Goal: Task Accomplishment & Management: Manage account settings

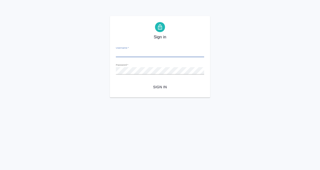
type input "e.kobzeva@awatera.com"
click at [161, 85] on span "Sign in" at bounding box center [160, 87] width 80 height 6
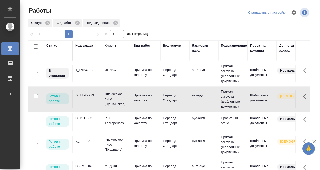
click at [92, 92] on td "D_FL-27273" at bounding box center [87, 99] width 29 height 18
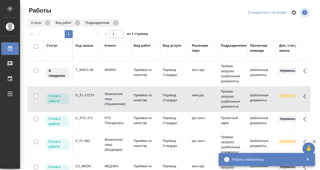
click at [94, 164] on div "C3_MEDK-2108" at bounding box center [88, 169] width 24 height 10
click at [91, 164] on div "C3_MEDK-2108" at bounding box center [88, 169] width 24 height 10
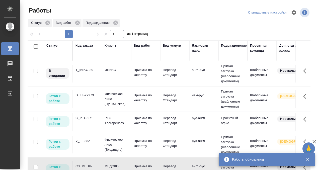
scroll to position [22, 0]
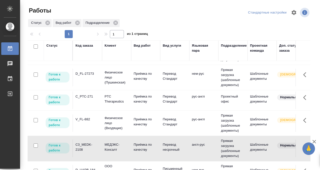
click at [91, 146] on div "C3_MEDK-2108" at bounding box center [88, 147] width 24 height 10
click at [88, 99] on div "C_PTC-271" at bounding box center [88, 96] width 24 height 5
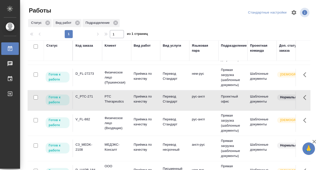
click at [88, 99] on div "C_PTC-271" at bounding box center [88, 96] width 24 height 5
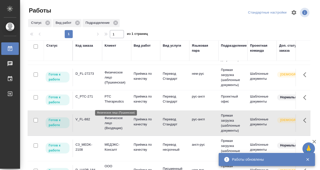
click at [96, 61] on td "T_INIKO-39" at bounding box center [87, 52] width 29 height 18
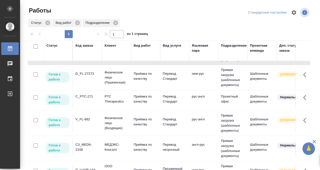
click at [96, 61] on td "T_INIKO-39" at bounding box center [87, 52] width 29 height 18
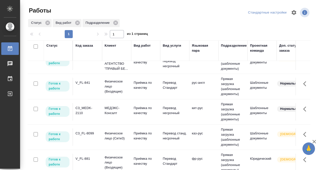
scroll to position [115, 0]
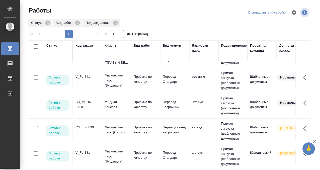
click at [91, 103] on div "C3_MEDK-2110" at bounding box center [88, 105] width 24 height 10
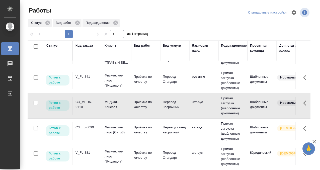
click at [91, 103] on div "C3_MEDK-2110" at bounding box center [88, 105] width 24 height 10
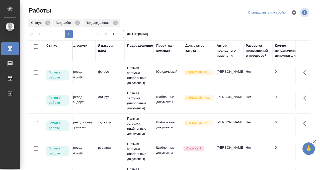
scroll to position [196, 0]
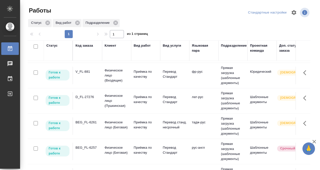
click at [92, 131] on td "BEG_FL-6261" at bounding box center [87, 126] width 29 height 18
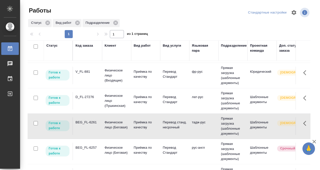
click at [92, 131] on td "BEG_FL-6261" at bounding box center [87, 126] width 29 height 18
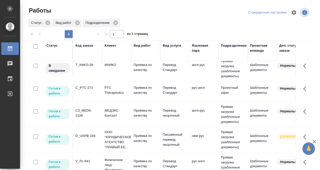
scroll to position [0, 0]
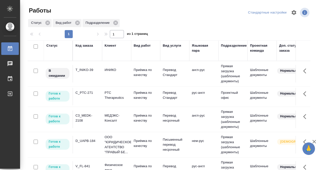
click at [87, 78] on td "T_INIKO-39" at bounding box center [87, 74] width 29 height 18
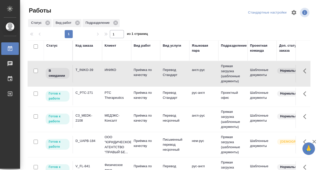
click at [88, 77] on td "T_INIKO-39" at bounding box center [87, 74] width 29 height 18
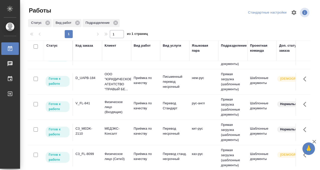
scroll to position [131, 0]
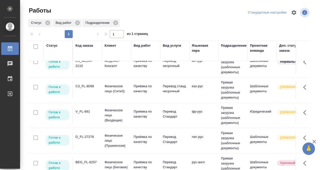
click at [83, 114] on div "V_FL-881" at bounding box center [88, 111] width 24 height 5
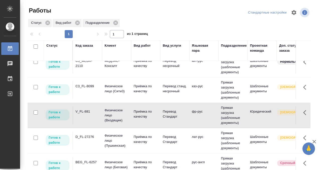
click at [83, 114] on div "V_FL-881" at bounding box center [88, 111] width 24 height 5
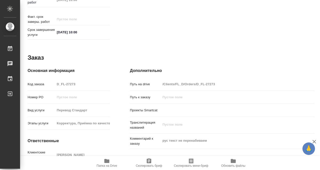
scroll to position [268, 0]
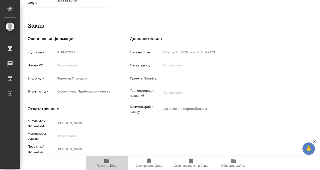
click at [105, 160] on icon "button" at bounding box center [106, 161] width 5 height 4
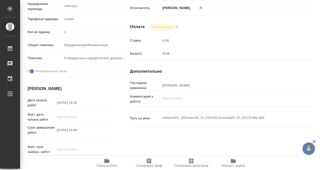
scroll to position [0, 0]
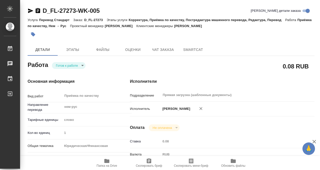
click at [37, 35] on button "button" at bounding box center [33, 34] width 11 height 11
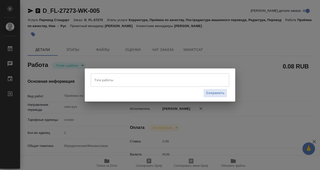
click at [118, 82] on input "Тэги работы" at bounding box center [155, 80] width 124 height 9
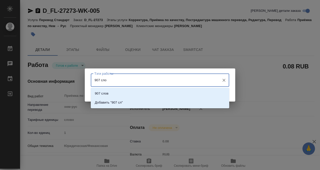
type input "907 слов"
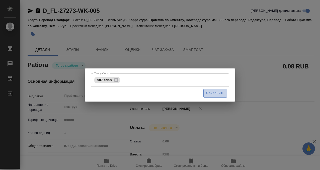
click at [216, 92] on span "Сохранить" at bounding box center [215, 93] width 18 height 6
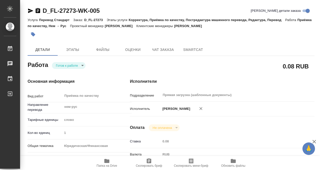
type input "readyForWork"
type input "нем-рус"
type input "5a8b1489cc6b4906c91bfd90"
type input "1"
type input "yr-fn"
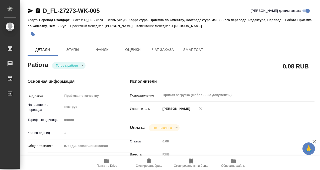
type input "5f647205b73bc97568ca66bf"
checkbox input "true"
type input "03.09.2025 14:32"
type input "[DATE] 10:00"
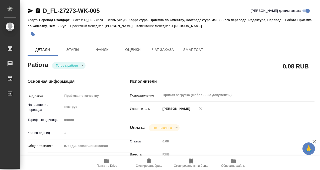
type input "Прямая загрузка (шаблонные документы)"
type input "notPayed"
type input "0.08"
type input "RUB"
type input "[PERSON_NAME]"
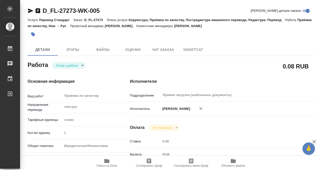
type input "D_FL-27273"
type input "Перевод Стандарт"
type input "Корректура, Приёмка по качеству, Постредактура машинного перевода, Редактура, П…"
type input "Булахова Елена"
type input "/Clients/FL_D/Orders/D_FL-27273"
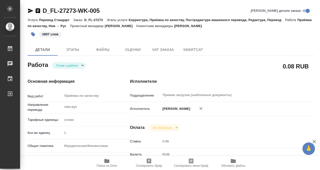
click at [75, 64] on body "🙏 .cls-1 fill:#fff; AWATERA Kobzeva Elizaveta Работы 0 Чаты График Выйти D_FL-2…" at bounding box center [160, 85] width 320 height 170
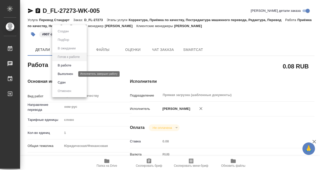
click at [74, 72] on button "Выполнен" at bounding box center [65, 74] width 18 height 6
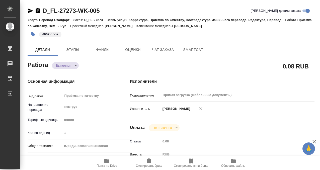
type textarea "x"
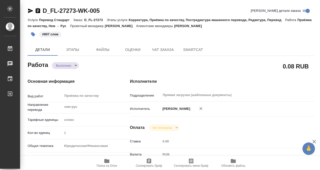
type textarea "x"
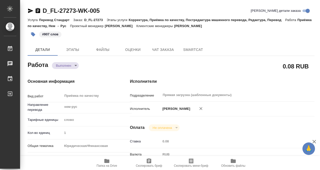
type textarea "x"
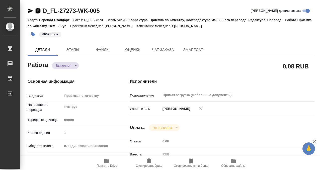
click at [39, 10] on icon "button" at bounding box center [38, 10] width 5 height 5
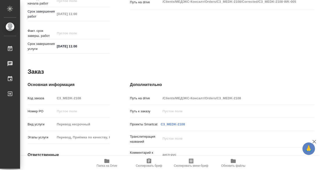
scroll to position [268, 0]
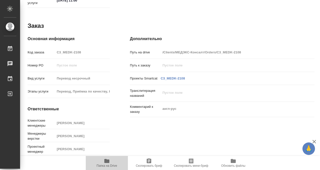
click at [108, 160] on icon "button" at bounding box center [106, 161] width 5 height 4
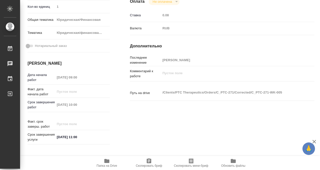
scroll to position [268, 0]
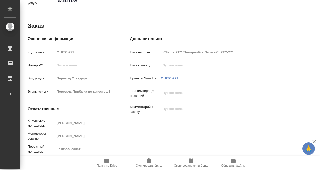
click at [105, 156] on button "Папка на Drive" at bounding box center [107, 163] width 42 height 14
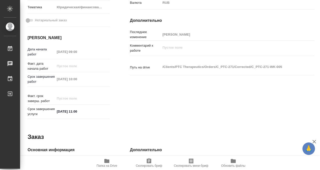
scroll to position [0, 0]
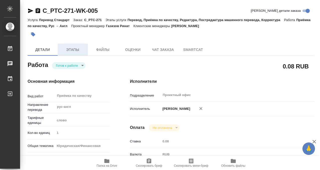
click at [75, 49] on span "Этапы" at bounding box center [73, 50] width 24 height 6
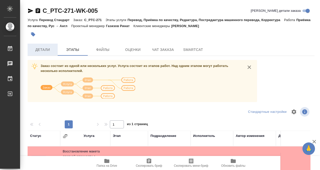
click at [47, 54] on button "Детали" at bounding box center [43, 50] width 30 height 12
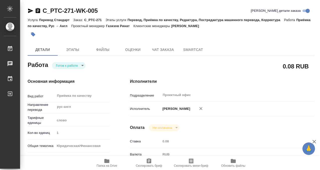
type textarea "x"
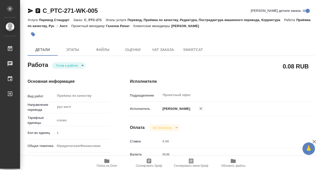
type textarea "x"
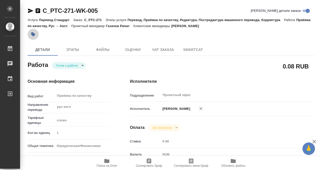
click at [34, 33] on icon "button" at bounding box center [33, 34] width 4 height 4
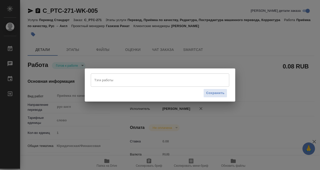
type textarea "x"
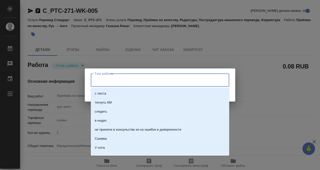
click at [110, 82] on input "Тэги работы" at bounding box center [155, 80] width 124 height 9
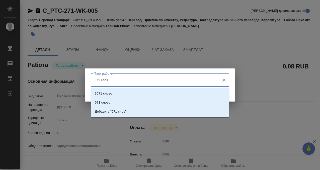
type input "571 слово"
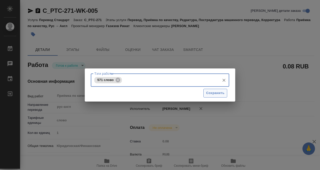
click at [226, 93] on button "Сохранить" at bounding box center [215, 93] width 24 height 9
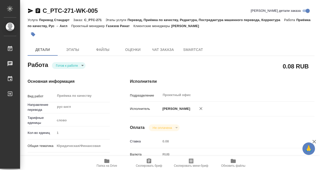
type input "readyForWork"
type textarea "Приёмка по качеству"
type textarea "x"
type input "рус-англ"
type input "5a8b1489cc6b4906c91bfd90"
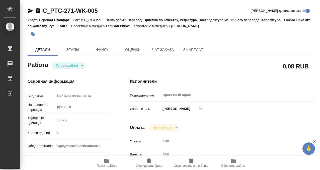
type input "1"
type input "yr-fn"
type input "5f647205b73bc97568ca66c5"
type input "05.09.2025 09:00"
type input "[DATE] 10:00"
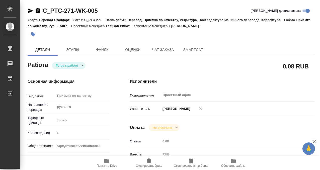
type input "05.09.2025 11:00"
type input "Проектный офис"
type input "notPayed"
type input "0.08"
type input "RUB"
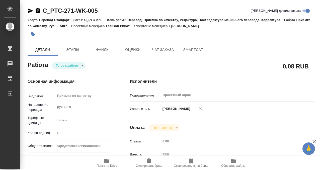
type input "[PERSON_NAME]"
type textarea "x"
type textarea "/Clients/PTC Therapeutics/Orders/C_PTC-271/Corrected/C_PTC-271-WK-005"
type textarea "x"
type input "C_PTC-271"
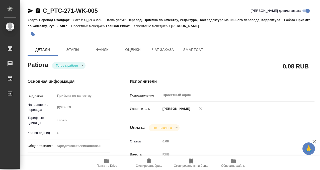
type input "Перевод Стандарт"
type input "Перевод, Приёмка по качеству, Редактура, Постредактура машинного перевода, Корр…"
type input "Зайцева Светлана"
type input "Петрова Валерия"
type input "/Clients/PTC Therapeutics/Orders/C_PTC-271"
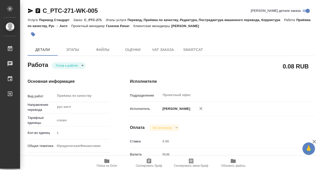
type textarea "x"
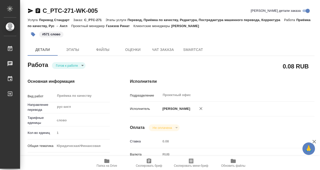
type textarea "x"
click at [83, 65] on body "🙏 .cls-1 fill:#fff; AWATERA Kobzeva Elizaveta Работы 0 Чаты График Выйти C_PTC-…" at bounding box center [160, 85] width 320 height 170
type textarea "x"
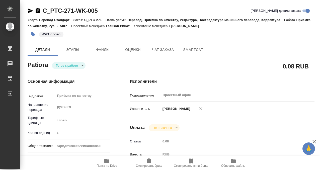
type textarea "x"
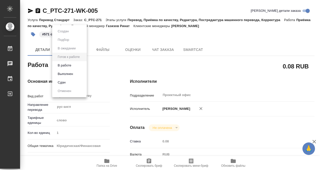
click at [80, 76] on li "Выполнен" at bounding box center [69, 74] width 35 height 9
type textarea "x"
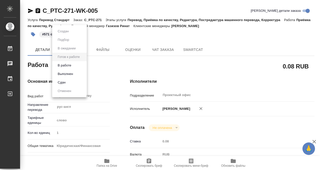
type textarea "x"
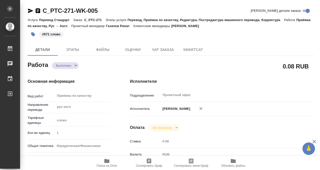
type textarea "x"
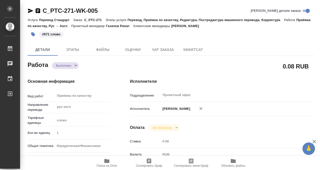
type textarea "x"
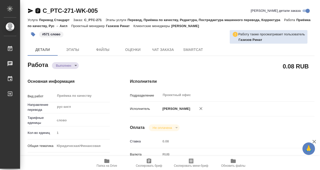
click at [38, 10] on icon "button" at bounding box center [38, 10] width 5 height 5
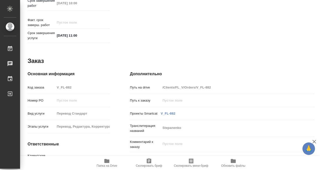
scroll to position [268, 0]
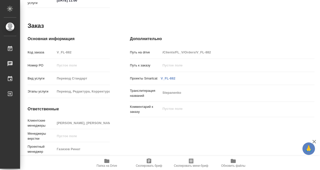
click at [104, 159] on icon "button" at bounding box center [107, 161] width 6 height 6
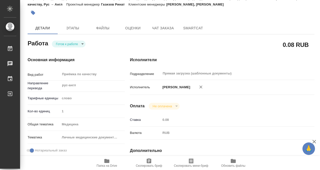
scroll to position [0, 0]
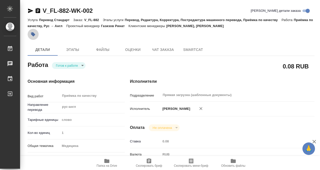
click at [37, 34] on button "button" at bounding box center [33, 34] width 11 height 11
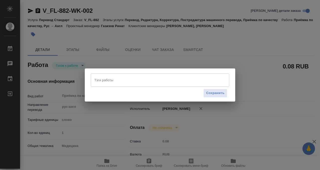
click at [102, 84] on input "Тэги работы" at bounding box center [155, 80] width 124 height 9
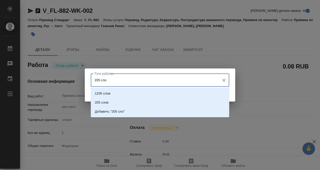
type input "205 слов"
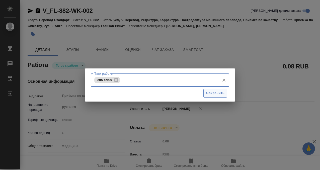
click at [223, 90] on span "Сохранить" at bounding box center [215, 93] width 18 height 6
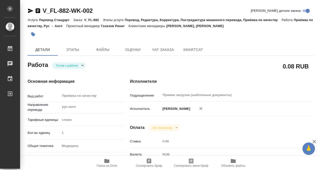
type input "readyForWork"
type input "рус-англ"
type input "5a8b1489cc6b4906c91bfd90"
type input "1"
type input "med"
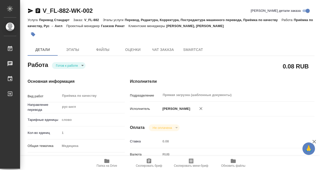
type input "5a8b8b956a9677013d343e74"
checkbox input "true"
type input "[DATE] 09:00"
type input "[DATE] 10:00"
type input "[DATE] 11:00"
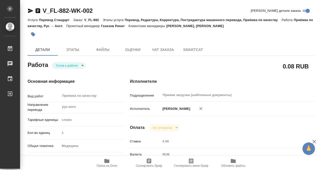
type input "Прямая загрузка (шаблонные документы)"
type input "notPayed"
type input "0.08"
type input "RUB"
type input "[PERSON_NAME]"
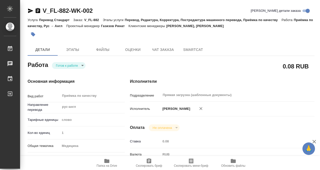
type input "V_FL-882"
type input "Перевод Стандарт"
type input "Перевод, Редактура, Корректура, Постредактура машинного перевода, Приёмка по ка…"
type input "[PERSON_NAME], [PERSON_NAME]"
type input "/Clients/FL_V/Orders/V_FL-882"
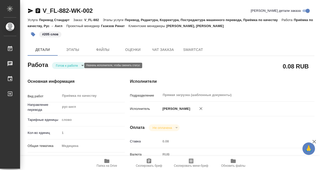
click at [68, 64] on body "🙏 .cls-1 fill:#fff; AWATERA Kobzeva [PERSON_NAME] 0 Чаты График Выйти V_FL-882-…" at bounding box center [160, 85] width 320 height 170
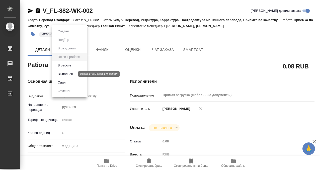
click at [71, 74] on button "Выполнен" at bounding box center [65, 74] width 18 height 6
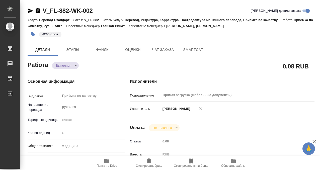
type textarea "x"
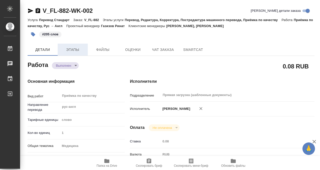
type textarea "x"
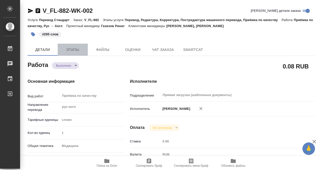
click at [69, 47] on span "Этапы" at bounding box center [73, 50] width 24 height 6
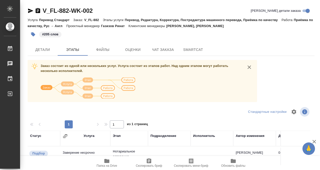
click at [45, 56] on hr at bounding box center [171, 56] width 287 height 0
click at [44, 51] on span "Детали" at bounding box center [43, 50] width 24 height 6
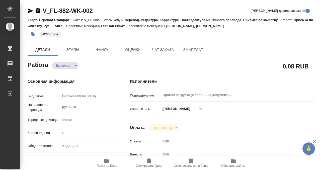
type textarea "x"
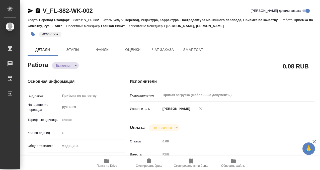
type textarea "x"
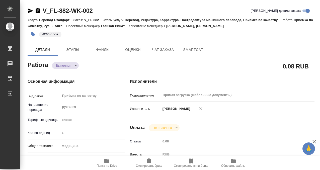
type textarea "x"
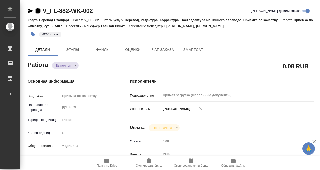
click at [38, 10] on icon "button" at bounding box center [38, 11] width 6 height 6
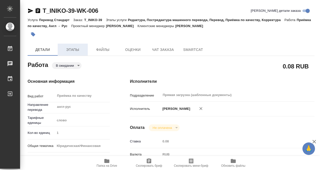
click at [73, 50] on span "Этапы" at bounding box center [73, 50] width 24 height 6
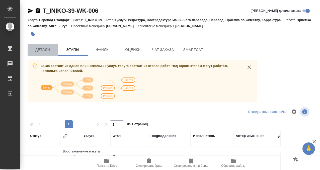
click at [46, 54] on button "Детали" at bounding box center [43, 50] width 30 height 12
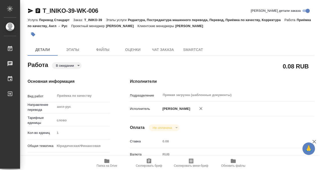
type textarea "x"
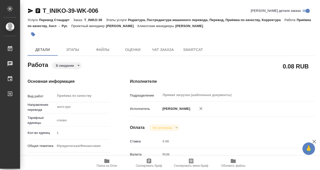
type textarea "x"
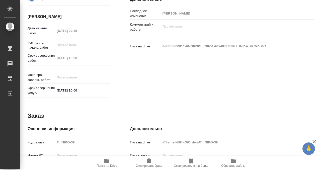
type textarea "x"
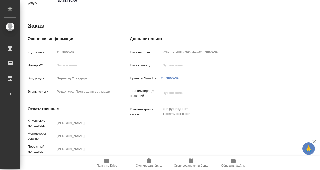
scroll to position [268, 0]
click at [105, 163] on icon "button" at bounding box center [107, 161] width 6 height 6
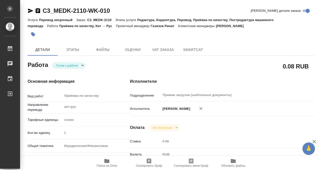
scroll to position [268, 0]
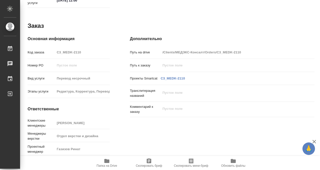
click at [103, 160] on span "Папка на Drive" at bounding box center [107, 163] width 36 height 10
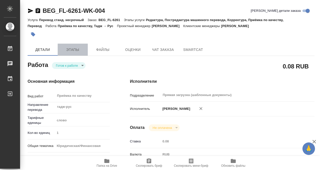
click at [70, 49] on span "Этапы" at bounding box center [73, 50] width 24 height 6
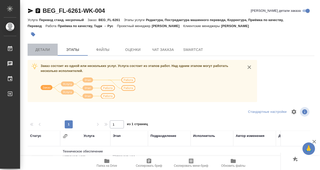
click at [44, 49] on span "Детали" at bounding box center [43, 50] width 24 height 6
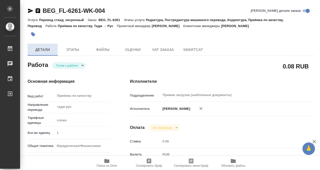
type textarea "x"
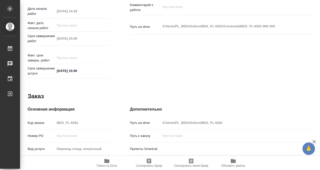
type textarea "x"
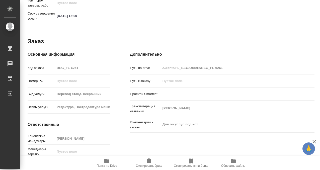
scroll to position [268, 0]
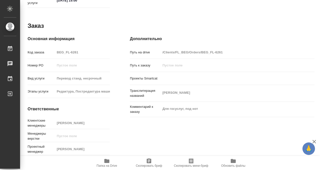
click at [105, 160] on icon "button" at bounding box center [106, 161] width 5 height 4
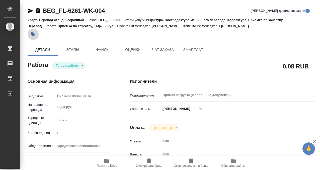
click at [34, 34] on icon "button" at bounding box center [33, 34] width 4 height 4
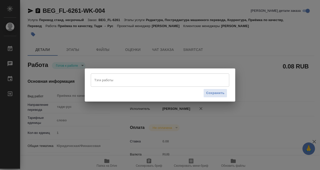
click at [118, 86] on div "Тэги работы" at bounding box center [160, 80] width 138 height 13
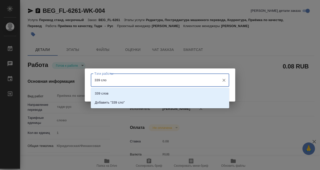
type input "339 слов"
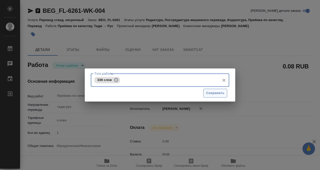
click at [217, 92] on span "Сохранить" at bounding box center [215, 93] width 18 height 6
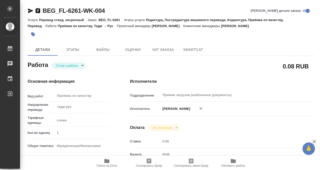
type input "readyForWork"
type textarea "Приёмка по качеству"
type textarea "x"
type input "тадж-рус"
type input "5a8b1489cc6b4906c91bfd90"
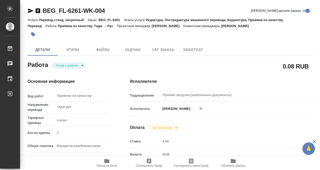
type input "1"
type input "yr-fn"
type input "5a8b8b956a9677013d343cfe"
checkbox input "true"
type input "04.09.2025 14:29"
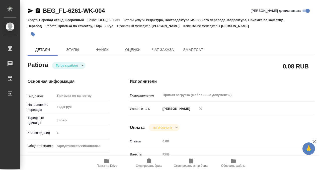
type input "05.09.2025 15:00"
type input "Прямая загрузка (шаблонные документы)"
type input "notPayed"
type input "0.08"
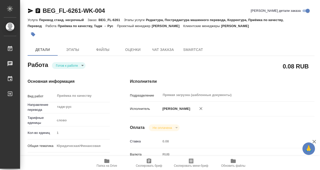
type input "RUB"
type input "[PERSON_NAME]"
type textarea "x"
type textarea "/Clients/FL_BEG/Orders/BEG_FL-6261/Corrected/BEG_FL-6261-WK-004"
type textarea "x"
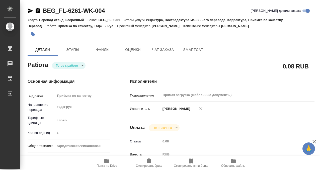
type input "BEG_FL-6261"
type input "Перевод станд. несрочный"
type input "Редактура, Постредактура машинного перевода, Корректура, Приёмка по качеству, П…"
type input "Антонова Кристина"
type input "/Clients/FL_BEG/Orders/BEG_FL-6261"
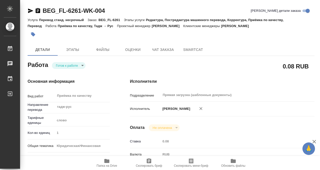
type textarea "Одинаев Каримджон Бургуталиевич"
type textarea "x"
type textarea "Для госуслуг, под нот"
type textarea "x"
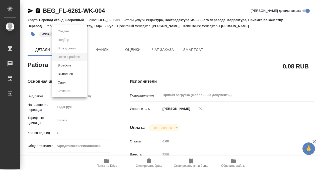
click at [79, 63] on body "🙏 .cls-1 fill:#fff; AWATERA Kobzeva Elizaveta Работы 0 Чаты График Выйти BEG_FL…" at bounding box center [160, 85] width 320 height 170
type textarea "x"
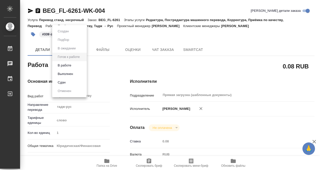
type textarea "x"
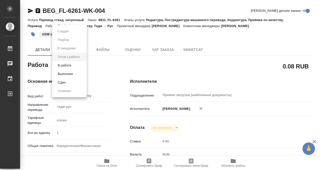
type textarea "x"
click at [76, 76] on li "Выполнен" at bounding box center [69, 74] width 35 height 9
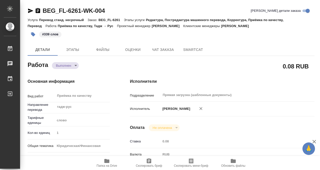
type textarea "x"
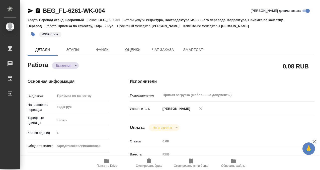
type textarea "x"
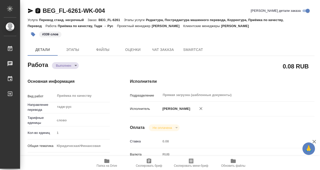
click at [39, 10] on icon "button" at bounding box center [38, 10] width 5 height 5
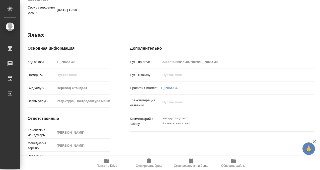
scroll to position [268, 0]
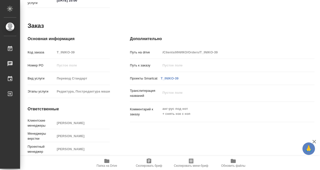
click at [106, 162] on icon "button" at bounding box center [106, 161] width 5 height 4
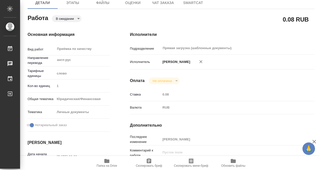
scroll to position [0, 0]
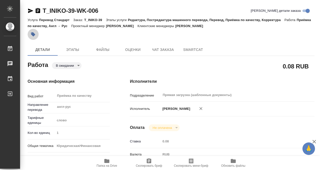
click at [30, 32] on button "button" at bounding box center [33, 34] width 11 height 11
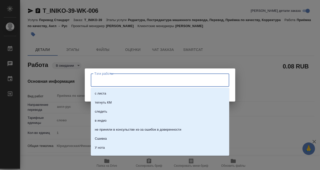
click at [97, 80] on input "Тэги работы" at bounding box center [155, 80] width 124 height 9
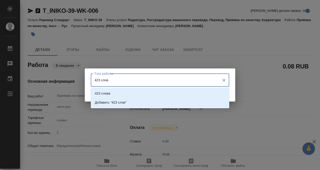
type input "423 слова"
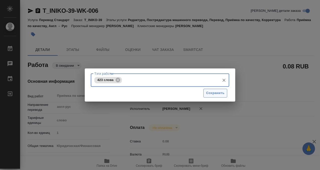
click at [211, 94] on span "Сохранить" at bounding box center [215, 93] width 18 height 6
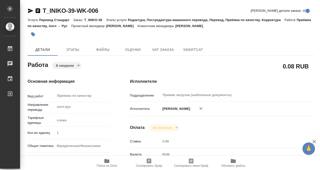
type input "pending"
type input "англ-рус"
type input "5a8b1489cc6b4906c91bfd90"
type input "1"
type input "yr-fn"
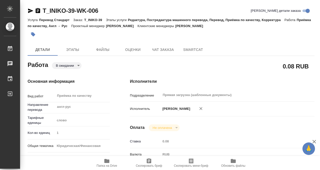
type input "5a8b8b956a9677013d343cfe"
checkbox input "true"
type input "04.09.2025 09:39"
type input "05.09.2025 10:00"
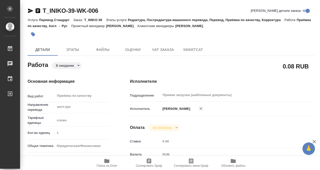
type input "Прямая загрузка (шаблонные документы)"
type input "notPayed"
type input "0.08"
type input "RUB"
type input "[PERSON_NAME]"
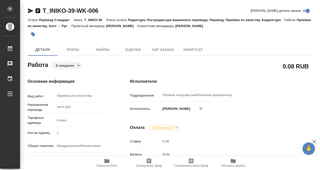
type input "T_INIKO-39"
type input "Перевод Стандарт"
type input "Редактура, Постредактура машинного перевода, Перевод, Приёмка по качеству, Корр…"
type input "Прохорова Анастасия"
type input "Арсеньева Вера"
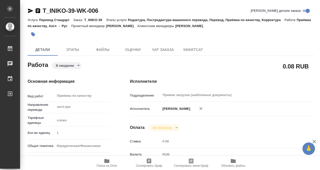
type input "/Clients/ИНИКО/Orders/T_INIKO-39"
click at [74, 65] on body "🙏 .cls-1 fill:#fff; AWATERA Kobzeva Elizaveta Работы 0 Чаты График Выйти T_INIK…" at bounding box center [160, 85] width 320 height 170
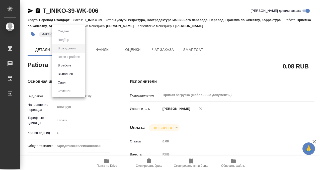
click at [74, 72] on button "Выполнен" at bounding box center [65, 74] width 18 height 6
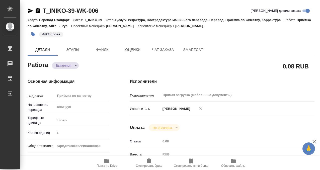
type textarea "x"
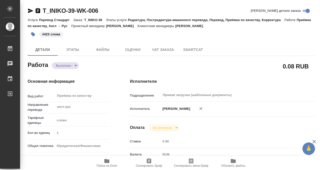
type textarea "x"
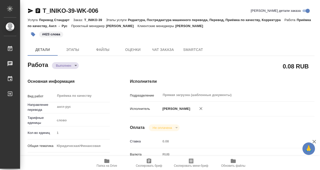
click at [38, 10] on icon "button" at bounding box center [38, 11] width 6 height 6
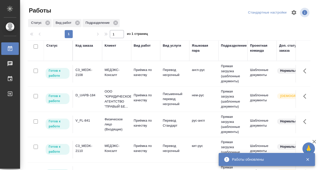
click at [87, 76] on div "C3_MEDK-2108" at bounding box center [88, 72] width 24 height 10
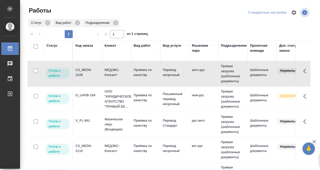
click at [87, 76] on div "C3_MEDK-2108" at bounding box center [88, 72] width 24 height 10
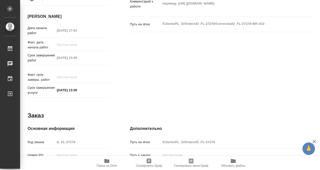
scroll to position [4, 0]
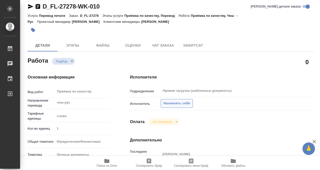
click at [174, 103] on span "Назначить себя" at bounding box center [177, 104] width 27 height 6
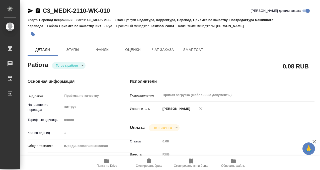
click at [33, 36] on icon "button" at bounding box center [33, 34] width 4 height 4
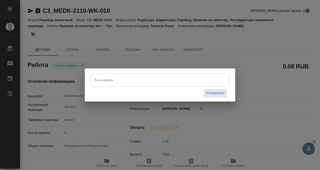
click at [109, 82] on input "Тэги работы" at bounding box center [155, 80] width 124 height 9
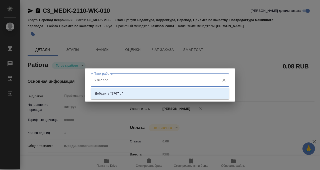
type input "2767 слов"
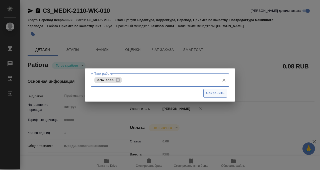
click at [212, 91] on span "Сохранить" at bounding box center [215, 93] width 18 height 6
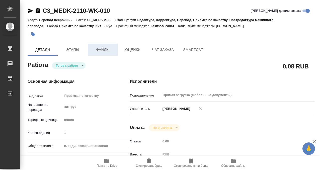
type input "readyForWork"
type input "кит-рус"
type input "5a8b1489cc6b4906c91bfd90"
type input "1"
type input "yr-fn"
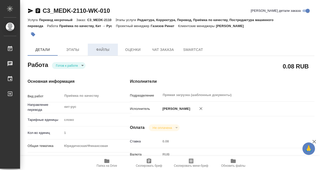
type input "5f647205b73bc97568ca66bf"
checkbox input "true"
type input "05.09.2025 10:00"
type input "05.09.2025 12:00"
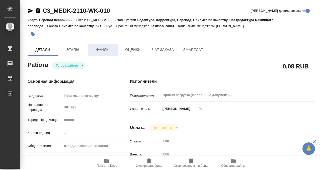
type input "Прямая загрузка (шаблонные документы)"
type input "notPayed"
type input "0.08"
type input "RUB"
type input "[PERSON_NAME]"
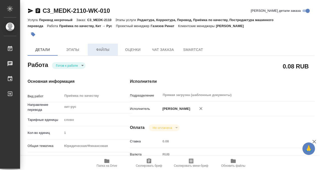
type input "C3_MEDK-2110"
type input "Перевод несрочный"
type input "Редактура, Корректура, Перевод, Приёмка по качеству, Постредактура машинного пе…"
type input "Никитина Татьяна"
type input "Отдел верстки и дизайна"
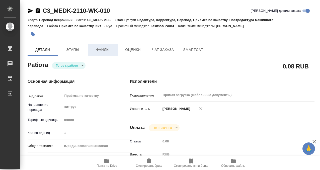
type input "/Clients/МЕДЭКС-Консалт/Orders/C3_MEDK-2110"
click at [77, 64] on body "🙏 .cls-1 fill:#fff; AWATERA Kobzeva Elizaveta Работы 0 Чаты График Выйти C3_MED…" at bounding box center [160, 85] width 320 height 170
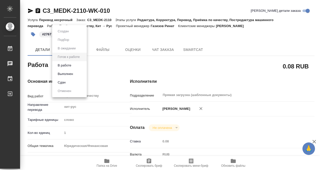
click at [75, 76] on li "Выполнен" at bounding box center [69, 74] width 35 height 9
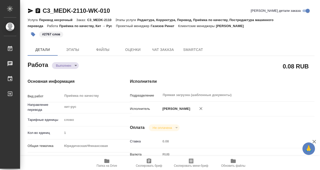
type textarea "x"
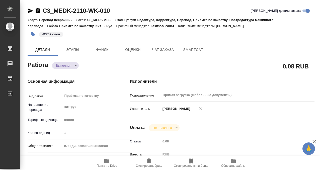
type textarea "x"
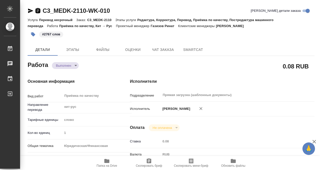
click at [37, 11] on icon "button" at bounding box center [38, 11] width 6 height 6
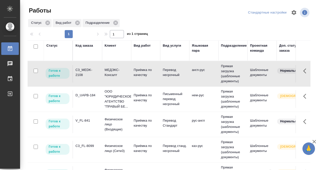
click at [82, 48] on div "Код заказа" at bounding box center [85, 45] width 18 height 5
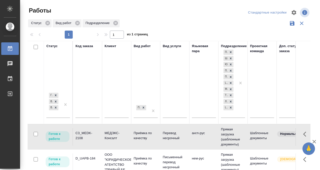
click at [83, 114] on input "text" at bounding box center [88, 114] width 24 height 6
paste input "V_FL-884"
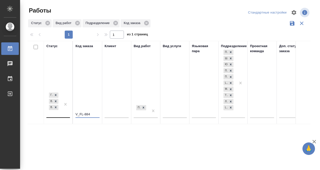
type input "V_FL-884"
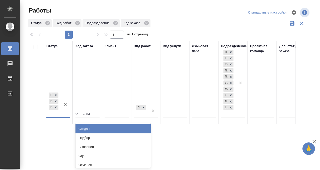
click at [62, 115] on div at bounding box center [65, 105] width 9 height 26
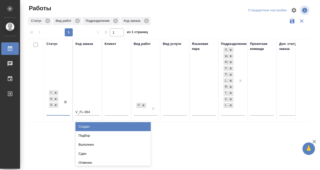
scroll to position [3, 0]
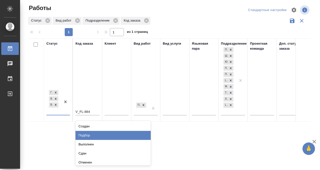
click at [92, 132] on div "Подбор" at bounding box center [113, 135] width 75 height 9
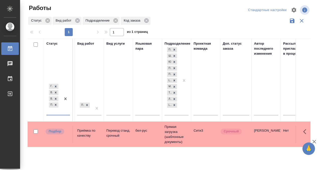
scroll to position [0, 0]
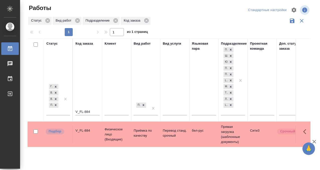
click at [85, 135] on td "V_FL-884" at bounding box center [87, 135] width 29 height 18
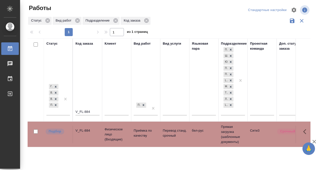
click at [13, 51] on icon at bounding box center [10, 49] width 6 height 6
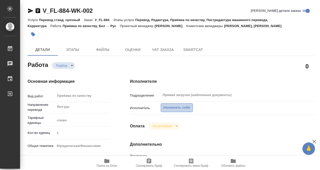
click at [170, 109] on span "Назначить себя" at bounding box center [177, 108] width 27 height 6
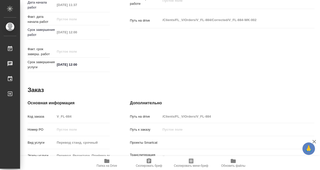
scroll to position [268, 0]
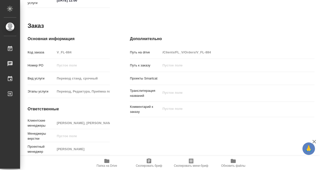
click at [109, 162] on icon "button" at bounding box center [106, 161] width 5 height 4
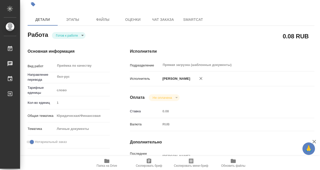
scroll to position [0, 0]
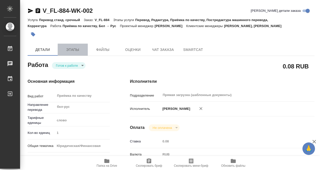
click at [71, 50] on span "Этапы" at bounding box center [73, 50] width 24 height 6
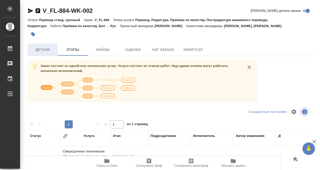
click at [41, 51] on span "Детали" at bounding box center [43, 50] width 24 height 6
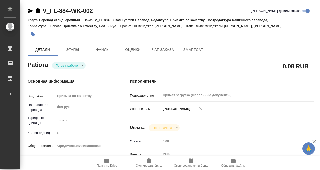
type textarea "x"
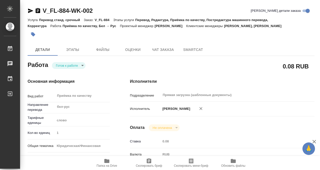
click at [35, 33] on icon "button" at bounding box center [33, 34] width 5 height 5
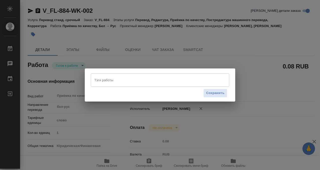
click at [120, 82] on input "Тэги работы" at bounding box center [155, 80] width 124 height 9
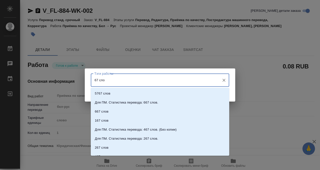
type input "67 слов"
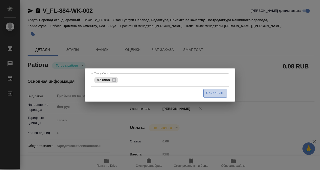
click at [215, 94] on span "Сохранить" at bounding box center [215, 93] width 18 height 6
type input "readyForWork"
type textarea "Приёмка по качеству"
type textarea "x"
type input "бел-рус"
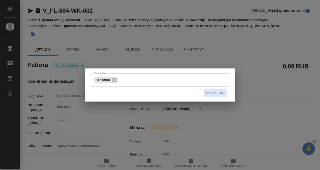
type input "5a8b1489cc6b4906c91bfd90"
type input "1"
type input "yr-fn"
type input "5a8b8b956a9677013d343cfe"
checkbox input "true"
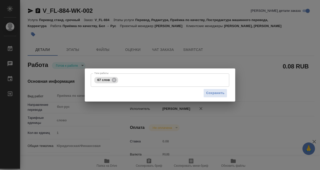
type input "05.09.2025 11:37"
type input "[DATE] 12:00"
type input "Прямая загрузка (шаблонные документы)"
type input "notPayed"
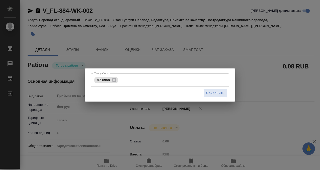
type input "0.08"
type input "RUB"
type input "[PERSON_NAME]"
type textarea "x"
type textarea "/Clients/FL_V/Orders/V_FL-884/Corrected/V_FL-884-WK-002"
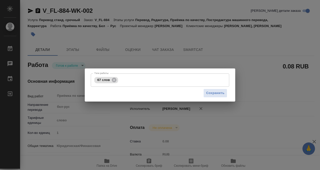
type textarea "x"
type input "V_FL-884"
type input "Перевод станд. срочный"
type input "Перевод, Редактура, Приёмка по качеству, Постредактура машинного перевода, Корр…"
type input "Касымов Тимур, Москалец Алина"
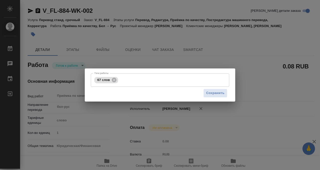
type input "/Clients/FL_V/Orders/V_FL-884"
type textarea "x"
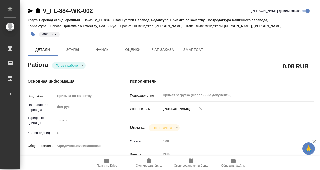
click at [77, 67] on body "🙏 .cls-1 fill:#fff; AWATERA Kobzeva Elizaveta Работы 0 Чаты График Выйти V_FL-8…" at bounding box center [160, 85] width 320 height 170
type textarea "x"
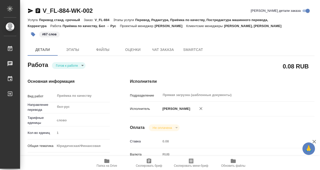
type textarea "x"
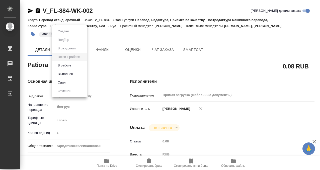
type textarea "x"
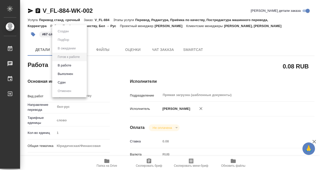
click at [76, 75] on li "Выполнен" at bounding box center [69, 74] width 35 height 9
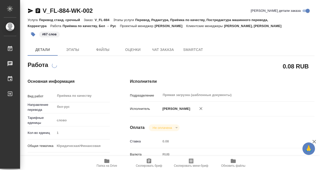
type textarea "x"
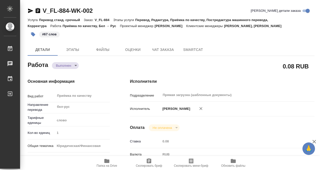
type textarea "x"
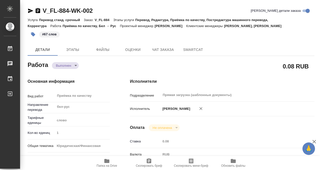
type textarea "x"
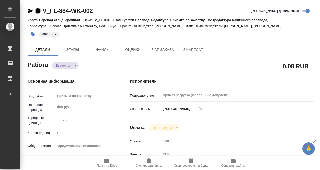
click at [36, 10] on icon "button" at bounding box center [38, 11] width 6 height 6
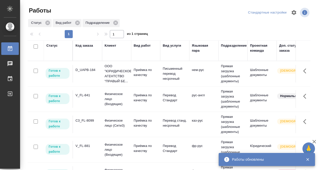
click at [91, 79] on td "D_UAPB-184" at bounding box center [87, 74] width 29 height 18
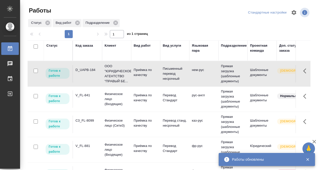
click at [91, 79] on td "D_UAPB-184" at bounding box center [87, 74] width 29 height 18
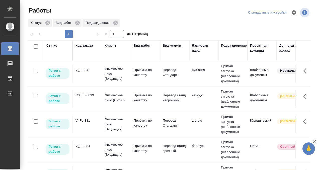
click at [97, 98] on td "C3_FL-8099" at bounding box center [87, 99] width 29 height 18
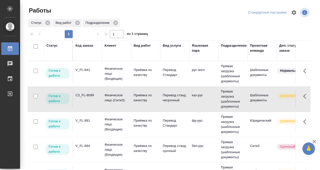
click at [97, 98] on td "C3_FL-8099" at bounding box center [87, 99] width 29 height 18
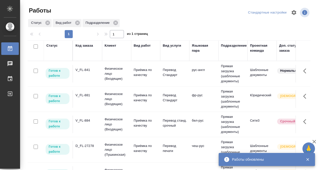
click at [95, 76] on td "V_FL-841" at bounding box center [87, 74] width 29 height 18
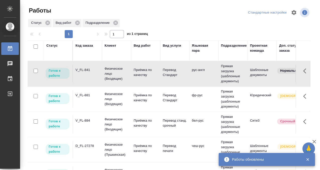
click at [95, 76] on td "V_FL-841" at bounding box center [87, 74] width 29 height 18
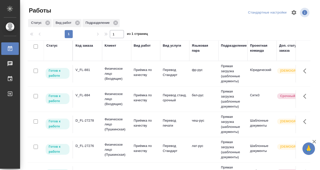
click at [90, 74] on td "V_FL-881" at bounding box center [87, 74] width 29 height 18
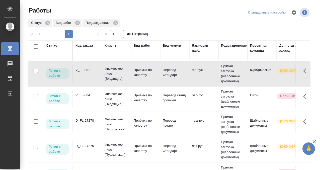
click at [90, 74] on td "V_FL-881" at bounding box center [87, 74] width 29 height 18
click at [87, 47] on div "Код заказа" at bounding box center [85, 45] width 18 height 5
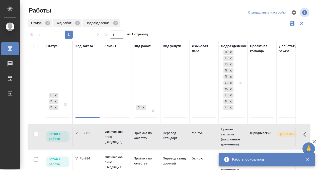
click at [82, 112] on input "text" at bounding box center [88, 114] width 24 height 6
type input "м"
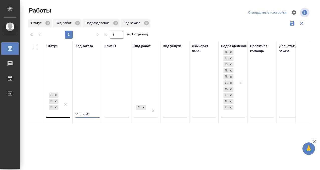
type input "V_FL-841"
click at [64, 113] on div at bounding box center [65, 105] width 9 height 26
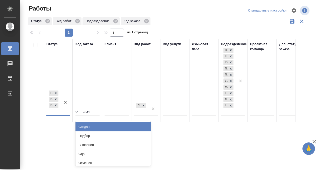
scroll to position [3, 0]
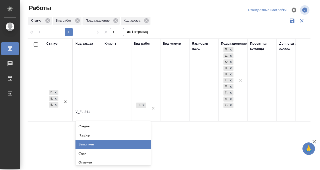
click at [87, 143] on div "Выполнен" at bounding box center [113, 144] width 75 height 9
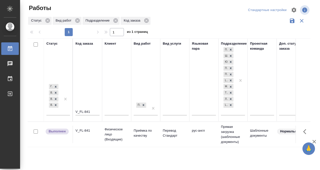
click at [83, 131] on div "V_FL-841" at bounding box center [88, 130] width 24 height 5
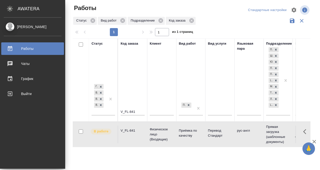
click at [14, 47] on div "Работы" at bounding box center [33, 49] width 58 height 8
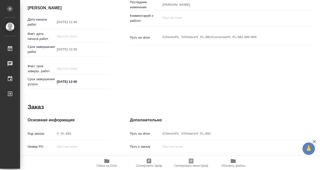
scroll to position [268, 0]
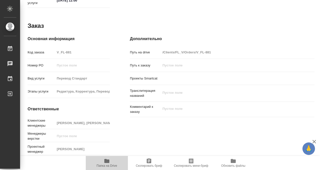
click at [108, 159] on icon "button" at bounding box center [107, 161] width 6 height 6
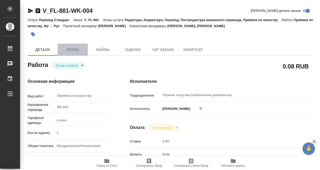
click at [68, 49] on span "Этапы" at bounding box center [73, 50] width 24 height 6
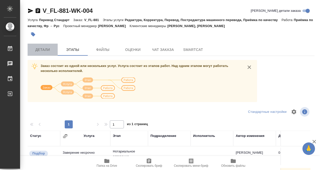
click at [50, 49] on span "Детали" at bounding box center [43, 50] width 24 height 6
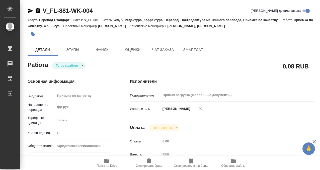
type textarea "x"
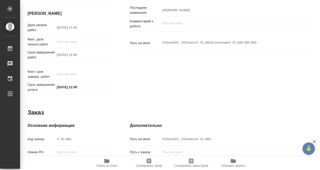
type textarea "x"
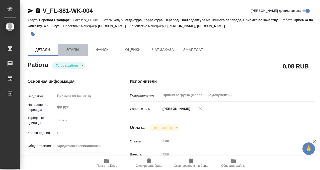
click at [69, 51] on span "Этапы" at bounding box center [73, 50] width 24 height 6
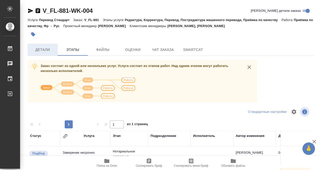
click at [51, 51] on span "Детали" at bounding box center [43, 50] width 24 height 6
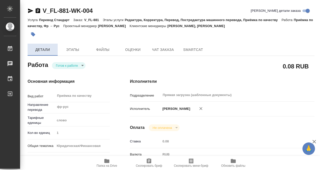
type textarea "x"
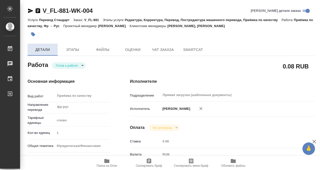
type textarea "x"
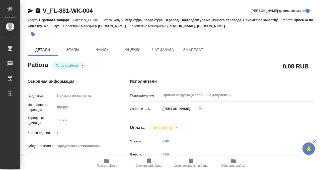
type textarea "x"
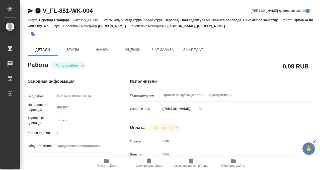
click at [38, 11] on icon "button" at bounding box center [38, 11] width 6 height 6
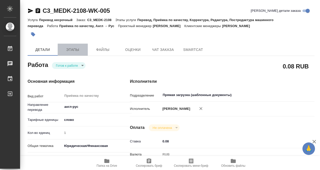
click at [72, 51] on span "Этапы" at bounding box center [73, 50] width 24 height 6
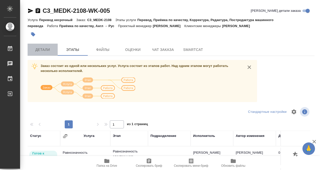
click at [46, 49] on span "Детали" at bounding box center [43, 50] width 24 height 6
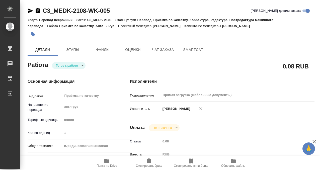
type textarea "x"
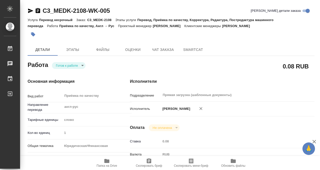
type textarea "x"
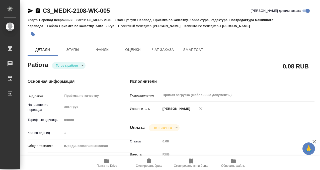
type textarea "x"
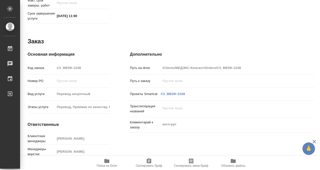
scroll to position [268, 0]
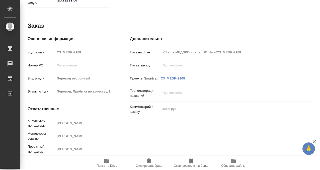
click at [108, 161] on icon "button" at bounding box center [106, 161] width 5 height 4
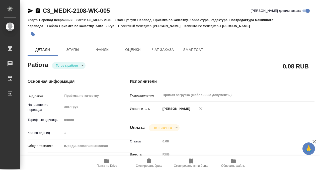
click at [33, 34] on icon "button" at bounding box center [33, 34] width 4 height 4
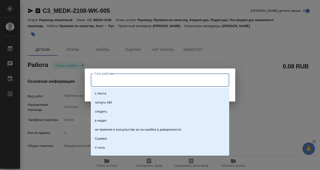
click at [105, 81] on input "Тэги работы" at bounding box center [155, 80] width 124 height 9
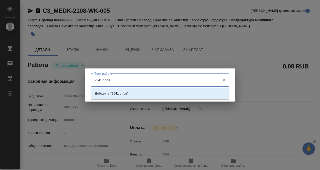
type input "2541 слово"
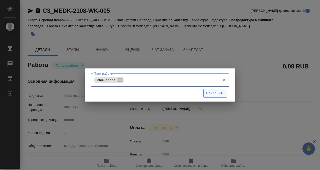
click at [210, 92] on span "Сохранить" at bounding box center [215, 93] width 18 height 6
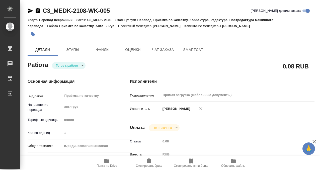
type input "readyForWork"
type input "англ-рус"
type input "5a8b1489cc6b4906c91bfd90"
type input "1"
type input "yr-fn"
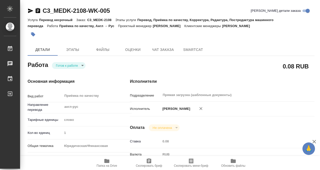
type input "5f647205b73bc97568ca66bf"
checkbox input "true"
type input "02.09.2025 10:36"
type input "[DATE] 11:00"
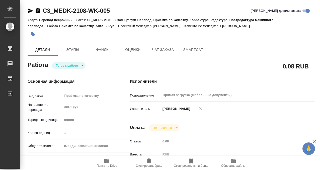
type input "Прямая загрузка (шаблонные документы)"
type input "notPayed"
type input "0.08"
type input "RUB"
type input "[PERSON_NAME]"
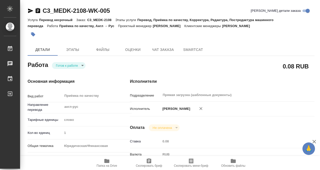
type input "C3_MEDK-2108"
type input "Перевод несрочный"
type input "Перевод, Приёмка по качеству, Корректура, Редактура, Постредактура машинного пе…"
type input "[PERSON_NAME]"
type input "Арсеньева Вера"
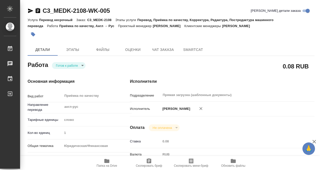
type input "/Clients/МЕДЭКС-Консалт/Orders/C3_MEDK-2108"
click at [73, 65] on body "🙏 .cls-1 fill:#fff; AWATERA Kobzeva Elizaveta Работы 0 Чаты График Выйти C3_MED…" at bounding box center [160, 85] width 320 height 170
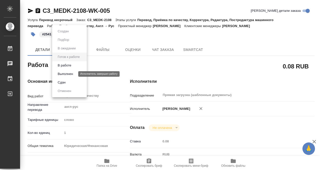
click at [74, 73] on button "Выполнен" at bounding box center [65, 74] width 18 height 6
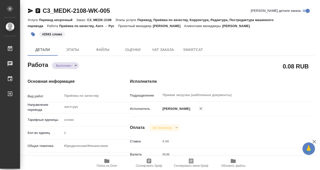
type textarea "x"
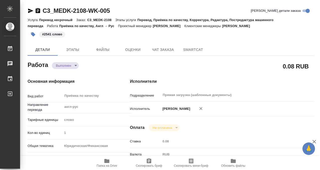
type textarea "x"
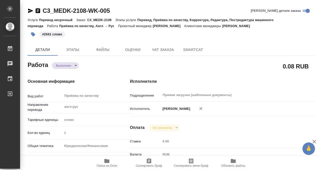
click at [36, 9] on icon "button" at bounding box center [38, 10] width 5 height 5
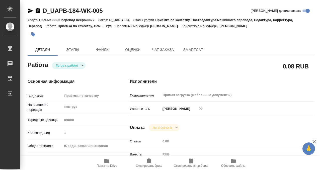
scroll to position [268, 0]
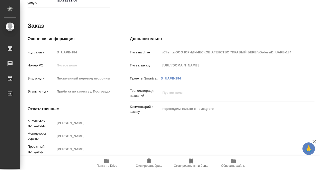
click at [107, 164] on icon "button" at bounding box center [107, 161] width 6 height 6
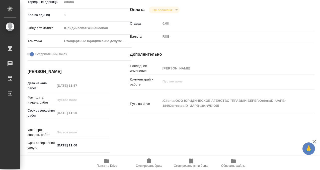
scroll to position [0, 0]
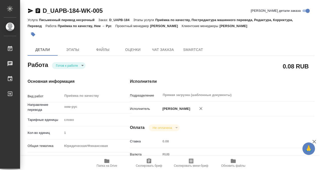
click at [31, 33] on icon "button" at bounding box center [33, 34] width 5 height 5
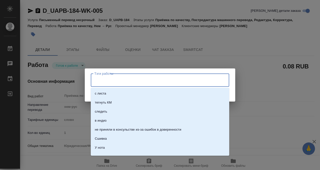
click at [106, 80] on input "Тэги работы" at bounding box center [155, 80] width 124 height 9
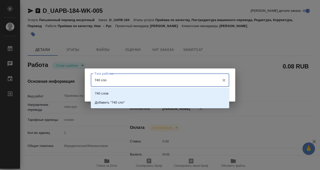
type input "740 слов"
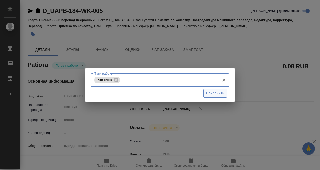
click at [218, 94] on span "Сохранить" at bounding box center [215, 93] width 18 height 6
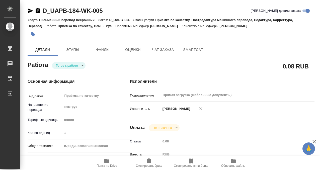
type input "readyForWork"
type input "нем-рус"
type input "5a8b1489cc6b4906c91bfd90"
type input "1"
type input "yr-fn"
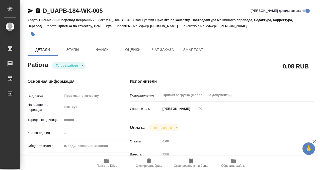
type input "5f647205b73bc97568ca66bf"
checkbox input "true"
type input "03.09.2025 11:57"
type input "[DATE] 11:00"
type input "05.09.2025 11:00"
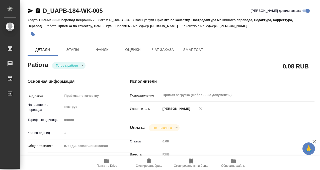
type input "Прямая загрузка (шаблонные документы)"
type input "notPayed"
type input "0.08"
type input "RUB"
type input "[PERSON_NAME]"
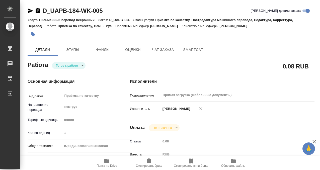
type input "D_UAPB-184"
type input "Письменный перевод несрочный"
type input "Приёмка по качеству, Постредактура машинного перевода, Редактура, Корректура, П…"
type input "Давыдова Елена"
type input "Петрова Валерия"
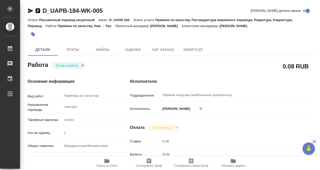
type input "/Clients/ООО ЮРИДИЧЕСКОЕ АГЕНСТВО "ПРАВЫЙ БЕРЕГ/Orders/D_UAPB-184"
type input "https://drive.awatera.com/s/tKMgJRZfrig3CNS"
click at [72, 66] on body "🙏 .cls-1 fill:#fff; AWATERA Kobzeva Elizaveta Работы 0 Чаты График Выйти D_UAPB…" at bounding box center [160, 85] width 320 height 170
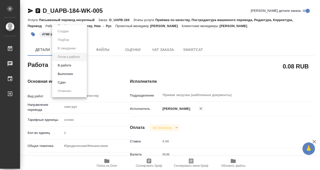
click at [70, 75] on button "Выполнен" at bounding box center [65, 74] width 18 height 6
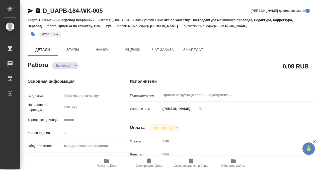
type textarea "x"
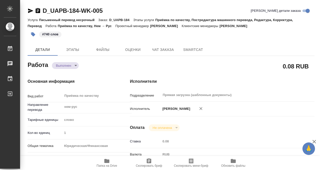
type textarea "x"
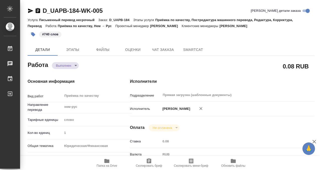
click at [36, 11] on icon "button" at bounding box center [38, 10] width 5 height 5
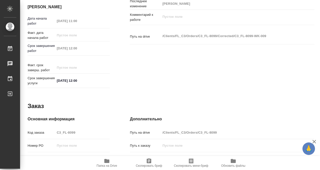
scroll to position [268, 0]
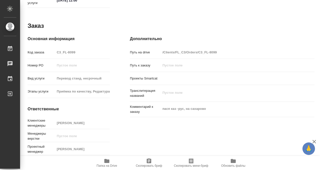
click at [108, 163] on icon "button" at bounding box center [106, 161] width 5 height 4
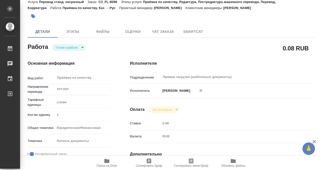
scroll to position [0, 0]
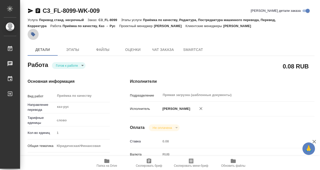
click at [37, 33] on button "button" at bounding box center [33, 34] width 11 height 11
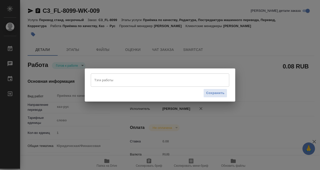
click at [113, 81] on input "Тэги работы" at bounding box center [155, 80] width 124 height 9
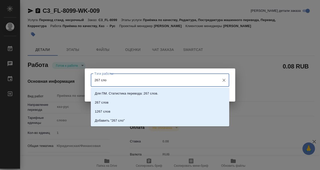
type input "267 слов"
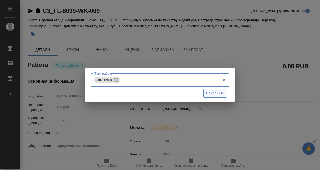
click at [221, 93] on span "Сохранить" at bounding box center [215, 93] width 18 height 6
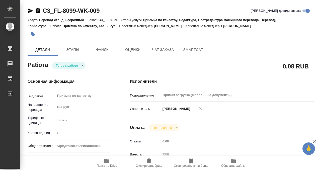
type input "readyForWork"
type input "каз-рус"
type input "5a8b1489cc6b4906c91bfd90"
type input "1"
type input "yr-fn"
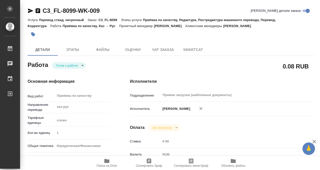
type input "5a8b8b956a9677013d343cfe"
checkbox input "true"
type input "05.09.2025 11:00"
type input "[DATE] 12:00"
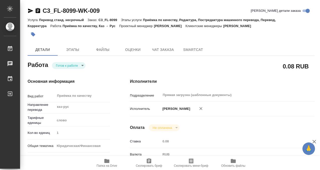
type input "Прямая загрузка (шаблонные документы)"
type input "notPayed"
type input "0.08"
type input "RUB"
type input "[PERSON_NAME]"
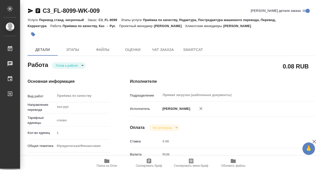
type input "C3_FL-8099"
type input "Перевод станд. несрочный"
type input "Приёмка по качеству, Редактура, Постредактура машинного перевода, Перевод, Корр…"
type input "Москалец Алина"
type input "/Clients/FL_C3/Orders/C3_FL-8099"
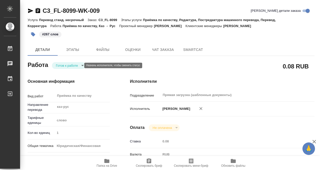
click at [72, 65] on body "🙏 .cls-1 fill:#fff; AWATERA Kobzeva Elizaveta Работы 0 Чаты График Выйти C3_FL-…" at bounding box center [160, 85] width 320 height 170
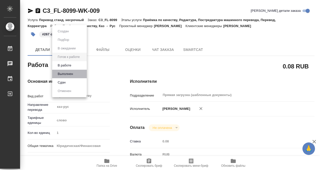
click at [76, 73] on li "Выполнен" at bounding box center [69, 74] width 35 height 9
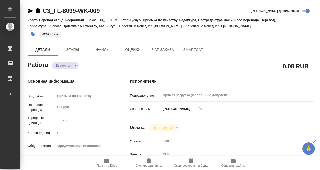
type textarea "x"
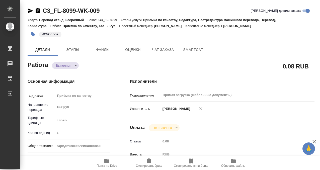
type textarea "x"
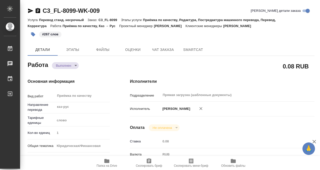
type textarea "x"
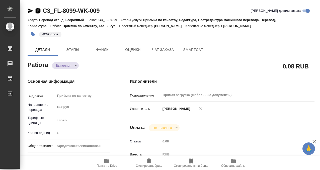
click at [40, 10] on icon "button" at bounding box center [38, 10] width 5 height 5
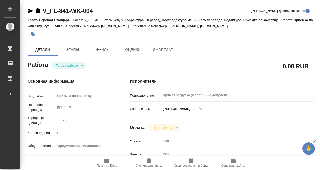
type textarea "x"
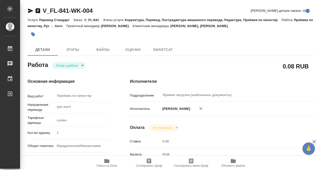
type textarea "x"
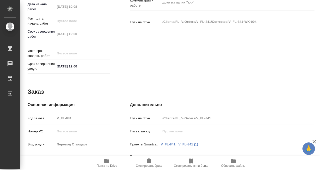
scroll to position [268, 0]
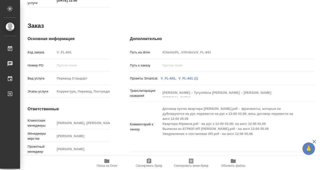
type textarea "x"
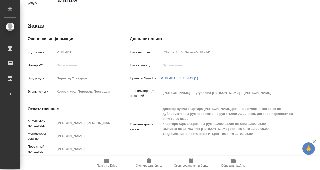
type textarea "x"
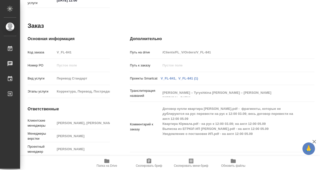
click at [106, 158] on icon "button" at bounding box center [107, 161] width 6 height 6
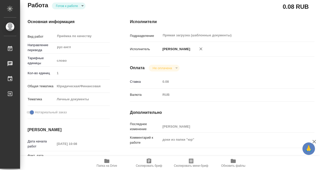
scroll to position [0, 0]
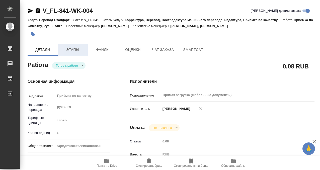
click at [72, 48] on span "Этапы" at bounding box center [73, 50] width 24 height 6
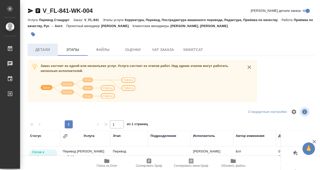
click at [49, 47] on span "Детали" at bounding box center [43, 50] width 24 height 6
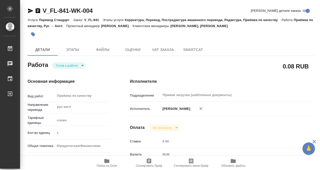
type textarea "x"
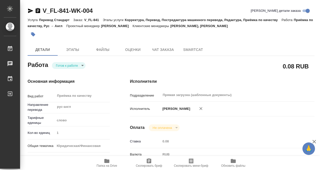
type textarea "x"
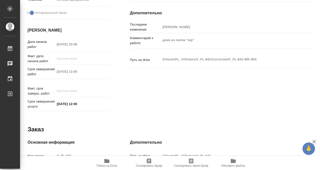
type textarea "x"
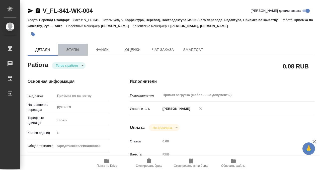
click at [72, 48] on span "Этапы" at bounding box center [73, 50] width 24 height 6
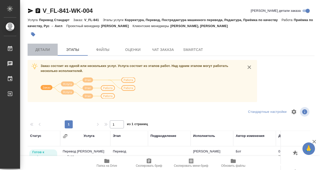
click at [48, 46] on button "Детали" at bounding box center [43, 50] width 30 height 12
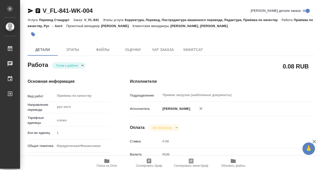
type textarea "x"
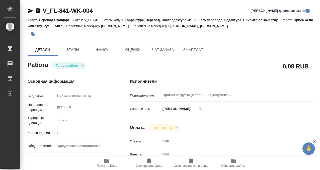
type textarea "x"
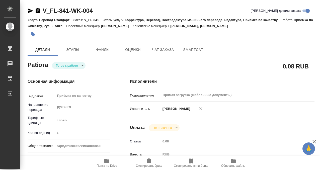
click at [35, 35] on icon "button" at bounding box center [33, 34] width 5 height 5
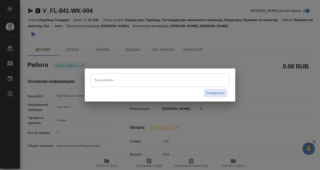
click at [102, 78] on input "Тэги работы" at bounding box center [155, 80] width 124 height 9
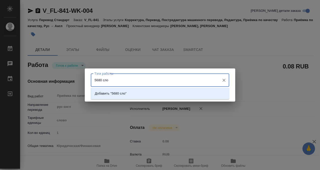
type input "5680 слов"
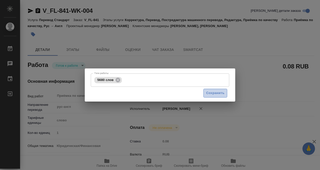
click at [220, 93] on span "Сохранить" at bounding box center [215, 93] width 18 height 6
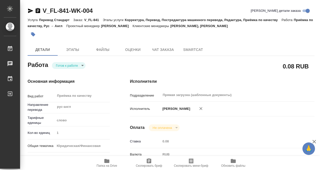
type input "readyForWork"
type textarea "Приёмка по качеству"
type textarea "x"
type input "рус-англ"
type input "5a8b1489cc6b4906c91bfd90"
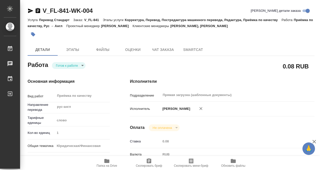
type input "1"
type input "yr-fn"
type input "5a8b8b956a9677013d343cfe"
checkbox input "true"
type input "[DATE] 10:08"
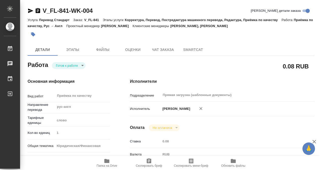
type input "[DATE] 12:00"
type input "Прямая загрузка (шаблонные документы)"
type input "notPayed"
type input "0.08"
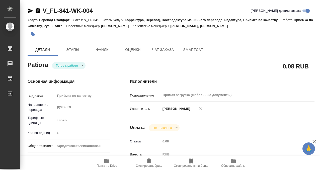
type input "RUB"
type input "[PERSON_NAME]"
type textarea "доки из папки "юр""
type textarea "x"
type textarea "/Clients/FL_V/Orders/V_FL-841/Corrected/V_FL-841-WK-004"
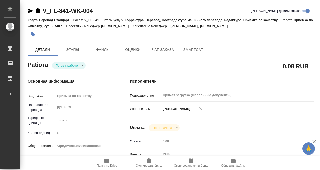
type textarea "x"
type input "V_FL-841"
type input "Перевод Стандарт"
type input "Корректура, Перевод, Постредактура машинного перевода, Редактура, Приёмка по ка…"
type input "[PERSON_NAME], [PERSON_NAME]"
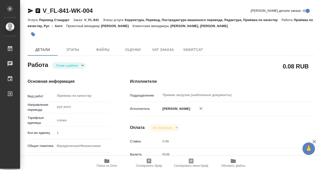
type input "[PERSON_NAME]"
type input "/Clients/FL_V/Orders/V_FL-841"
type textarea "[PERSON_NAME] – Tyryshkina [PERSON_NAME] – [PERSON_NAME][MEDICAL_DATA]"
type textarea "x"
type textarea "Договор купли квартира [PERSON_NAME].pdf - фрагменты, которые не дублируются на…"
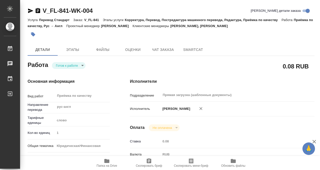
type textarea "x"
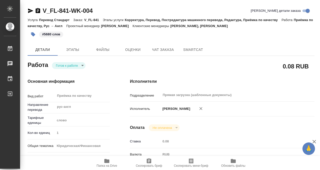
type textarea "x"
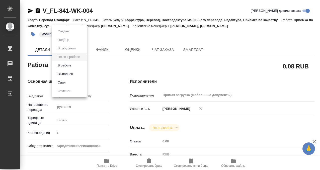
type textarea "x"
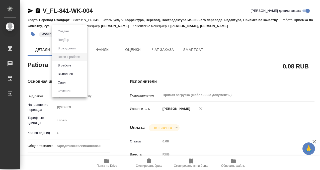
click at [76, 65] on body "🙏 .cls-1 fill:#fff; AWATERA Kobzeva [PERSON_NAME] 0 Чаты График Выйти V_FL-841-…" at bounding box center [160, 85] width 320 height 170
click at [77, 74] on li "Выполнен" at bounding box center [69, 74] width 35 height 9
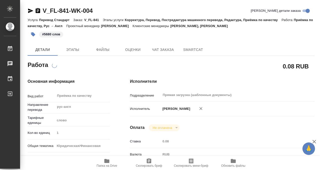
type textarea "x"
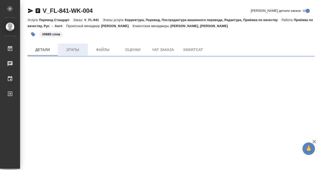
click at [78, 48] on span "Этапы" at bounding box center [73, 50] width 24 height 6
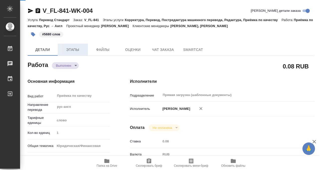
type textarea "x"
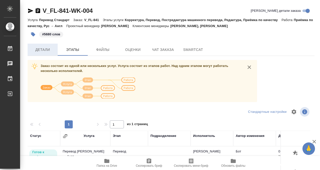
click at [44, 47] on span "Детали" at bounding box center [43, 50] width 24 height 6
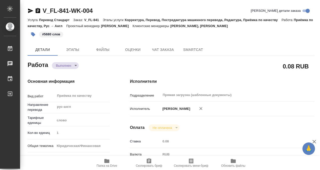
type textarea "x"
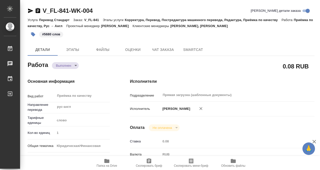
type textarea "x"
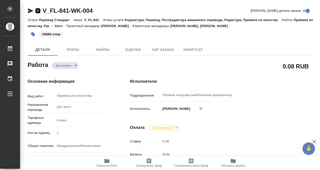
click at [37, 10] on icon "button" at bounding box center [38, 11] width 6 height 6
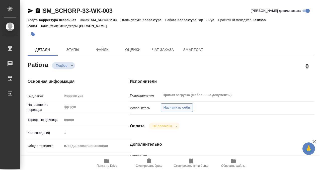
click at [182, 106] on span "Назначить себя" at bounding box center [177, 108] width 27 height 6
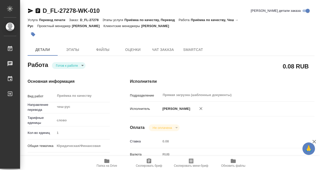
click at [34, 36] on icon "button" at bounding box center [33, 34] width 5 height 5
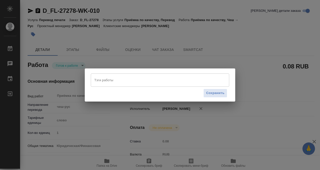
click at [130, 80] on input "Тэги работы" at bounding box center [155, 80] width 124 height 9
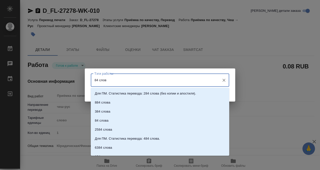
type input "84 слова"
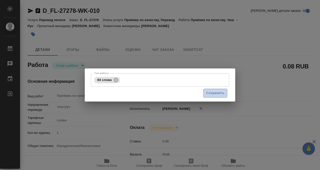
click at [212, 92] on span "Сохранить" at bounding box center [215, 93] width 18 height 6
click at [74, 67] on body "🙏 .cls-1 fill:#fff; AWATERA Kobzeva Elizaveta Работы 0 Чаты График Выйти D_FL-2…" at bounding box center [160, 85] width 320 height 170
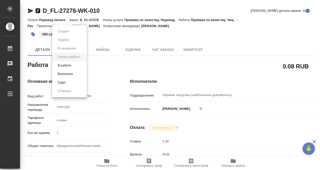
type input "readyForWork"
type input "чеш-рус"
type input "5a8b1489cc6b4906c91bfd90"
type input "1"
type input "yr-fn"
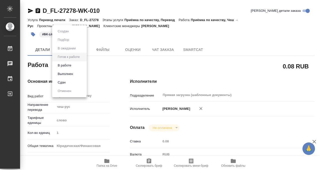
type input "5a8b8b956a9677013d343cfe"
checkbox input "true"
type input "04.09.2025 17:01"
type input "05.09.2025 13:00"
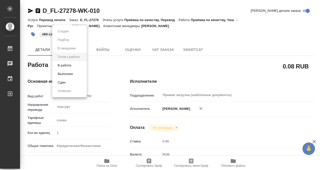
type input "Прямая загрузка (шаблонные документы)"
type input "notPayed"
type input "0.08"
type input "RUB"
type input "[PERSON_NAME]"
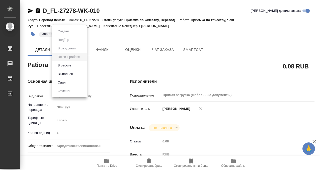
type input "D_FL-27278"
type input "Перевод печати"
type input "Приёмка по качеству, Перевод"
type input "Булахова Елена"
type input "/Clients/FL_D/Orders/D_FL-27278"
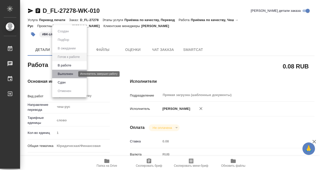
click at [70, 74] on button "Выполнен" at bounding box center [65, 74] width 18 height 6
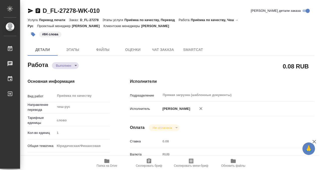
type textarea "x"
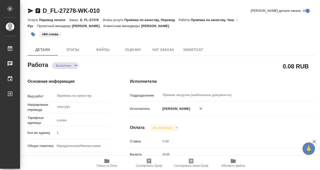
type textarea "x"
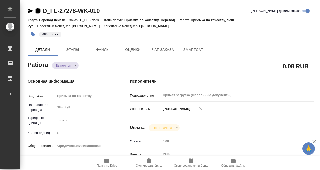
click at [37, 9] on icon "button" at bounding box center [38, 10] width 5 height 5
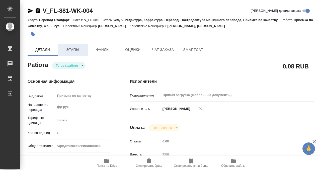
click at [81, 49] on span "Этапы" at bounding box center [73, 50] width 24 height 6
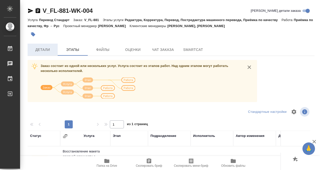
click at [45, 47] on span "Детали" at bounding box center [43, 50] width 24 height 6
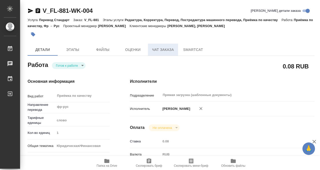
type textarea "x"
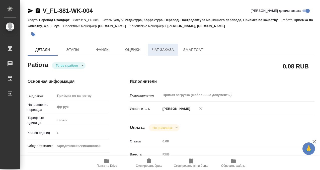
type textarea "x"
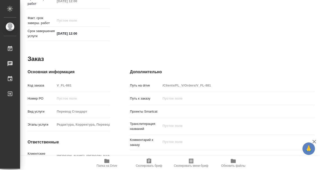
scroll to position [268, 0]
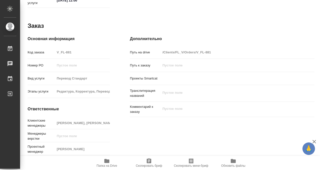
type textarea "x"
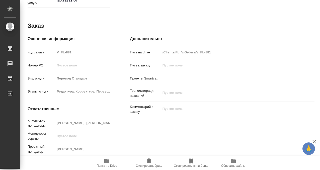
click at [104, 166] on span "Папка на Drive" at bounding box center [107, 166] width 21 height 4
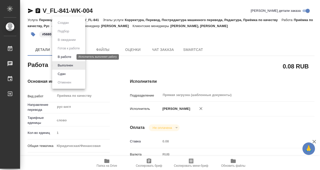
click at [69, 56] on button "В работе" at bounding box center [64, 57] width 17 height 6
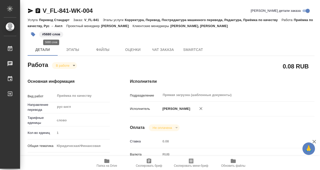
click at [57, 35] on p "#5680 слов" at bounding box center [51, 34] width 18 height 5
type textarea "x"
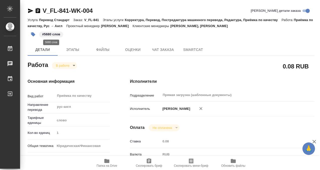
type textarea "x"
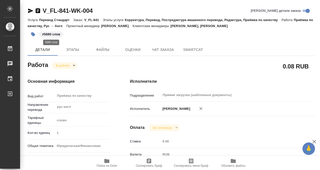
type textarea "x"
click at [49, 33] on p "#5680 слов" at bounding box center [51, 34] width 18 height 5
type textarea "x"
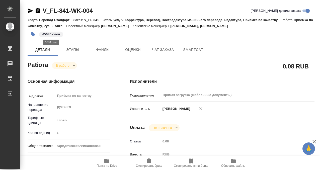
type textarea "x"
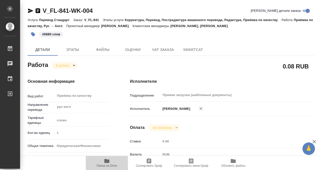
click at [105, 162] on icon "button" at bounding box center [106, 161] width 5 height 4
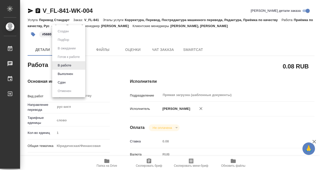
click at [65, 63] on body "🙏 .cls-1 fill:#fff; AWATERA Kobzeva Elizaveta Работы 0 Чаты График Выйти V_FL-8…" at bounding box center [160, 85] width 320 height 170
click at [67, 74] on button "Выполнен" at bounding box center [65, 74] width 18 height 6
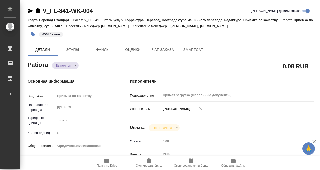
type textarea "x"
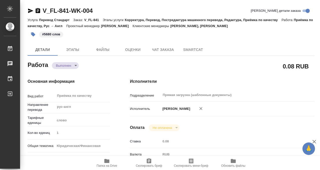
type textarea "x"
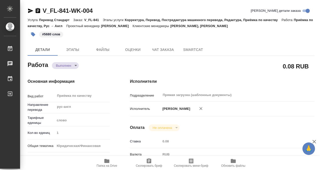
click at [38, 12] on icon "button" at bounding box center [38, 10] width 5 height 5
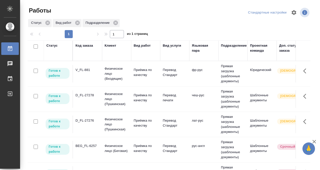
click at [91, 124] on td "D_FL-27276" at bounding box center [87, 125] width 29 height 18
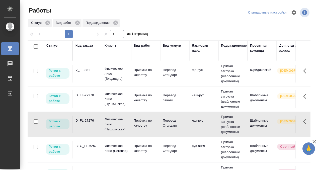
click at [91, 124] on td "D_FL-27276" at bounding box center [87, 125] width 29 height 18
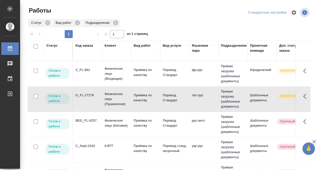
drag, startPoint x: 50, startPoint y: 44, endPoint x: 60, endPoint y: 85, distance: 42.7
click at [50, 44] on div "Статус" at bounding box center [51, 45] width 11 height 5
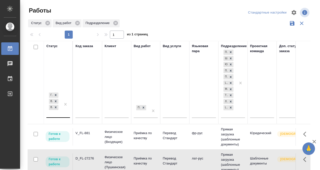
click at [58, 111] on div "Готов к работе В работе В ожидании" at bounding box center [53, 105] width 15 height 26
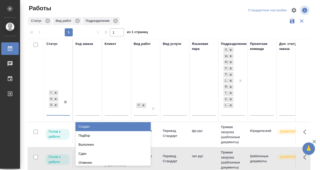
scroll to position [3, 0]
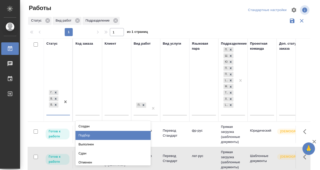
click at [83, 133] on div "Подбор" at bounding box center [113, 135] width 75 height 9
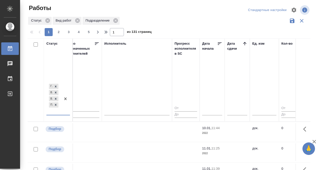
scroll to position [0, 305]
click at [243, 42] on icon at bounding box center [244, 43] width 5 height 5
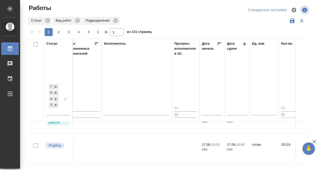
scroll to position [18, 305]
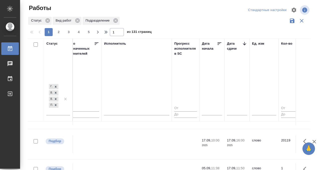
click at [166, 138] on td at bounding box center [137, 144] width 70 height 18
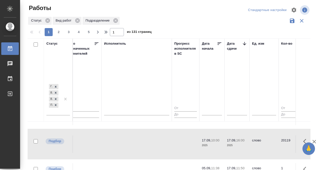
click at [166, 138] on td at bounding box center [137, 144] width 70 height 18
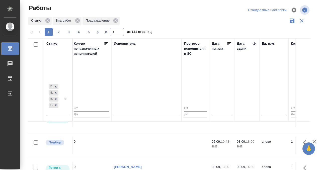
scroll to position [159, 295]
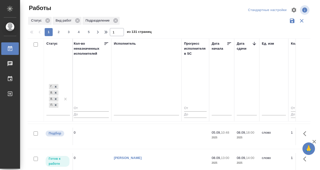
click at [158, 132] on td at bounding box center [146, 137] width 70 height 18
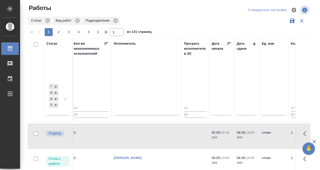
click at [158, 132] on td at bounding box center [146, 137] width 70 height 18
click at [150, 131] on td at bounding box center [146, 137] width 70 height 18
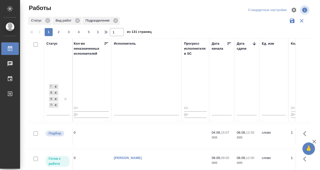
click at [145, 131] on td at bounding box center [146, 137] width 70 height 18
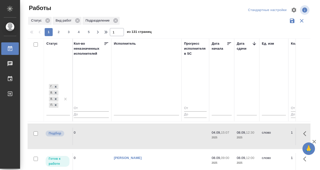
click at [145, 131] on td at bounding box center [146, 137] width 70 height 18
click at [144, 153] on td "Кобзева Елизавета" at bounding box center [146, 162] width 70 height 18
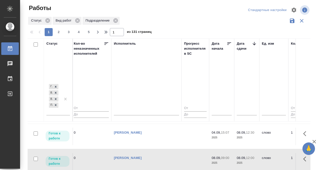
click at [144, 153] on td "Кобзева Елизавета" at bounding box center [146, 162] width 70 height 18
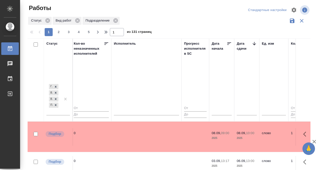
scroll to position [312, 295]
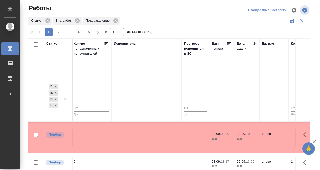
click at [146, 133] on td at bounding box center [146, 138] width 70 height 18
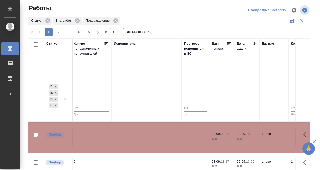
click at [146, 133] on td at bounding box center [146, 138] width 70 height 18
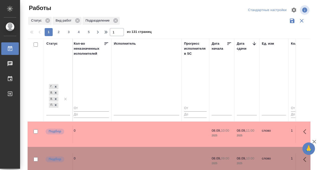
click at [154, 128] on td at bounding box center [146, 135] width 70 height 18
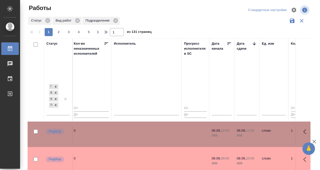
scroll to position [288, 295]
click at [154, 129] on td at bounding box center [146, 134] width 70 height 18
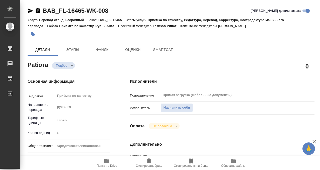
type textarea "x"
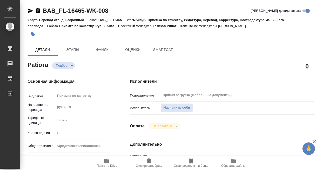
type textarea "x"
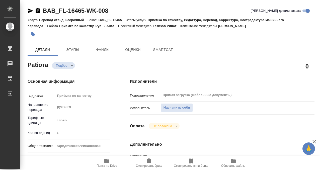
scroll to position [171, 0]
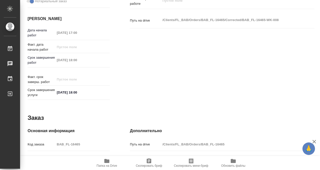
type textarea "x"
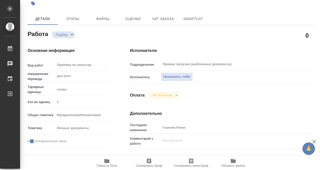
scroll to position [0, 0]
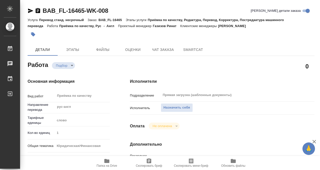
type textarea "x"
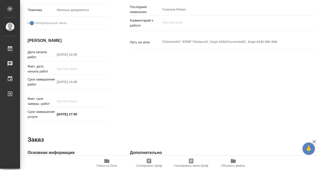
type textarea "x"
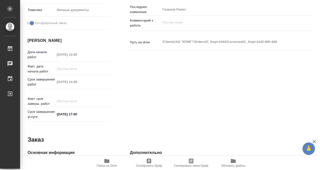
scroll to position [84, 0]
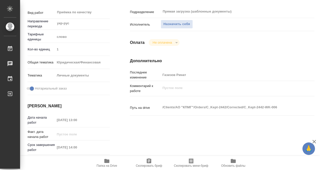
type textarea "x"
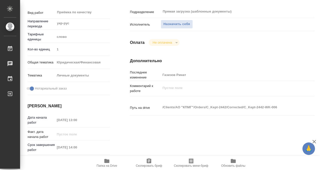
scroll to position [0, 0]
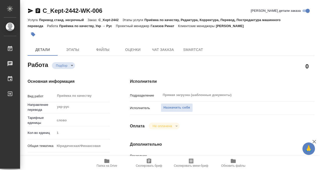
type textarea "x"
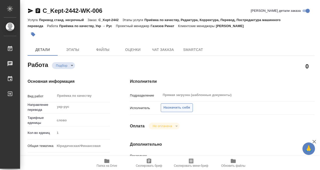
click at [176, 108] on span "Назначить себя" at bounding box center [177, 108] width 27 height 6
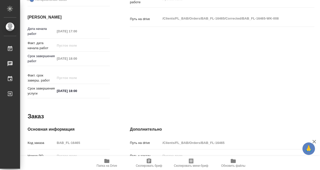
scroll to position [162, 0]
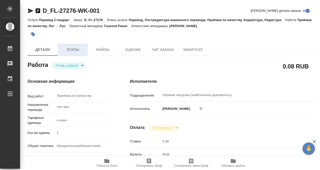
click at [72, 48] on span "Этапы" at bounding box center [73, 50] width 24 height 6
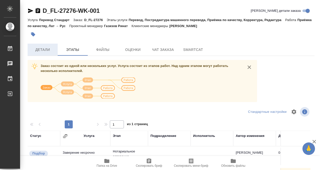
click at [40, 48] on span "Детали" at bounding box center [43, 50] width 24 height 6
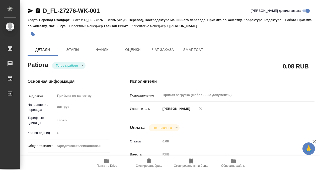
type textarea "x"
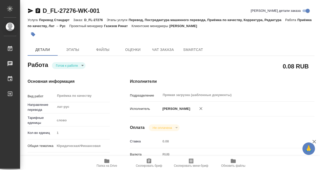
type textarea "x"
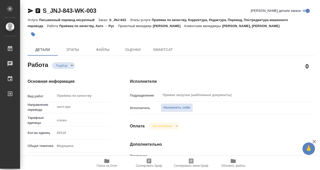
type textarea "x"
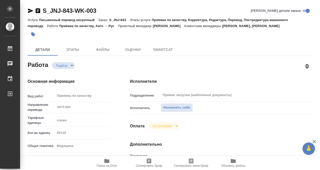
type textarea "x"
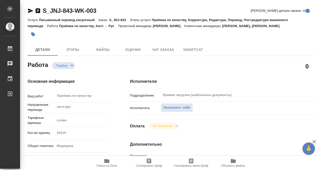
type textarea "x"
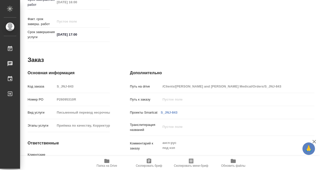
type textarea "x"
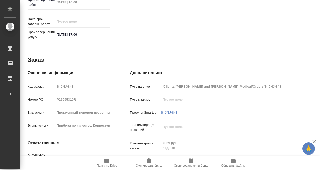
scroll to position [268, 0]
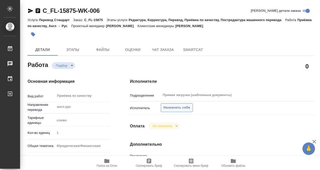
click at [181, 108] on span "Назначить себя" at bounding box center [177, 108] width 27 height 6
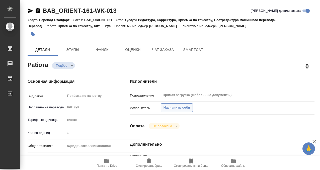
click at [184, 107] on span "Назначить себя" at bounding box center [177, 108] width 27 height 6
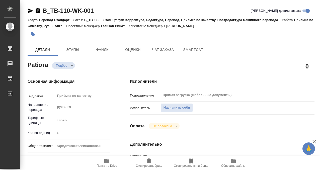
click at [183, 109] on span "Назначить себя" at bounding box center [177, 108] width 27 height 6
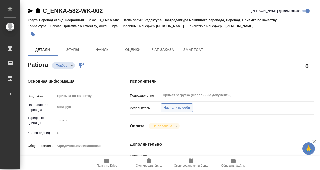
click at [181, 108] on span "Назначить себя" at bounding box center [177, 108] width 27 height 6
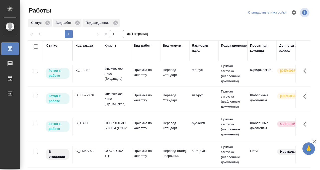
click at [83, 45] on div "Код заказа" at bounding box center [85, 45] width 18 height 5
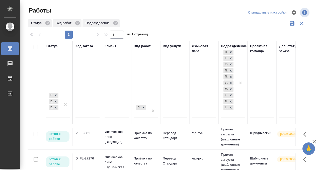
click at [84, 135] on div "V_FL-881" at bounding box center [88, 133] width 24 height 5
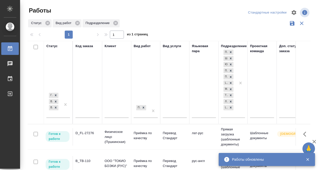
click at [11, 47] on icon at bounding box center [10, 48] width 5 height 5
drag, startPoint x: 11, startPoint y: 49, endPoint x: 117, endPoint y: 94, distance: 114.9
click at [11, 49] on icon at bounding box center [10, 49] width 6 height 6
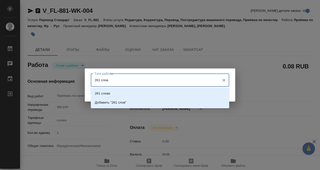
type input "261 слово"
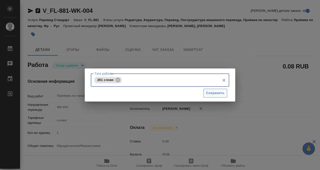
click at [226, 91] on button "Сохранить" at bounding box center [215, 93] width 24 height 9
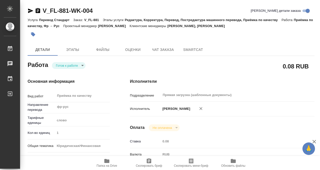
click at [82, 66] on body "🙏 .cls-1 fill:#fff; AWATERA Kobzeva [PERSON_NAME] 0 Чаты График Выйти V_FL-881-…" at bounding box center [160, 85] width 320 height 170
type input "readyForWork"
type input "фр-рус"
type input "5a8b1489cc6b4906c91bfd90"
type input "1"
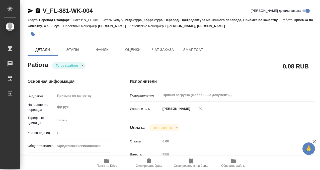
type input "yr-fn"
type input "5a8b8b956a9677013d343cfe"
checkbox input "true"
type input "[DATE] 11:00"
type input "[DATE] 12:00"
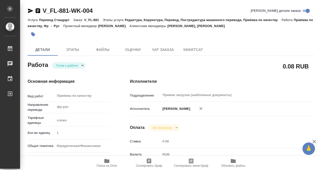
type input "[DATE] 12:00"
type input "Прямая загрузка (шаблонные документы)"
type input "notPayed"
type input "0.08"
type input "RUB"
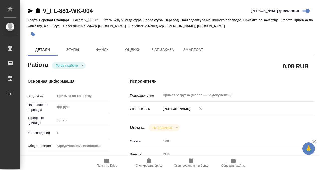
type input "[PERSON_NAME]"
type input "V_FL-881"
type input "Перевод Стандарт"
type input "Редактура, Корректура, Перевод, Постредактура машинного перевода, Приёмка по ка…"
type input "[PERSON_NAME], [PERSON_NAME]"
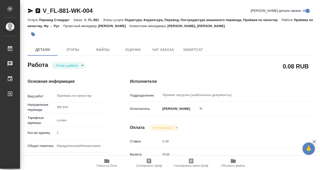
type input "/Clients/FL_V/Orders/V_FL-881"
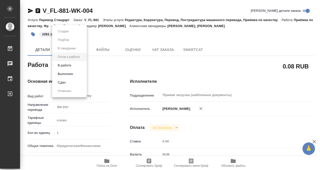
click at [74, 75] on button "Выполнен" at bounding box center [65, 74] width 18 height 6
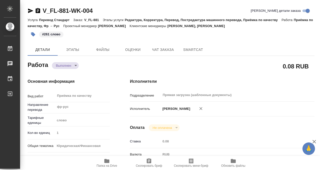
type textarea "x"
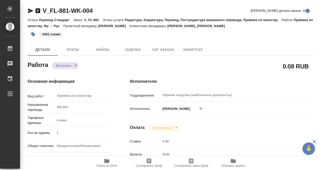
type textarea "x"
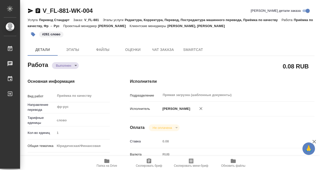
click at [38, 12] on icon "button" at bounding box center [38, 10] width 5 height 5
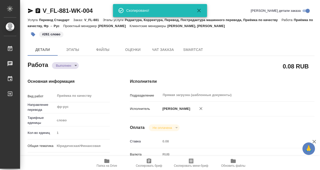
type textarea "x"
